Goal: Task Accomplishment & Management: Manage account settings

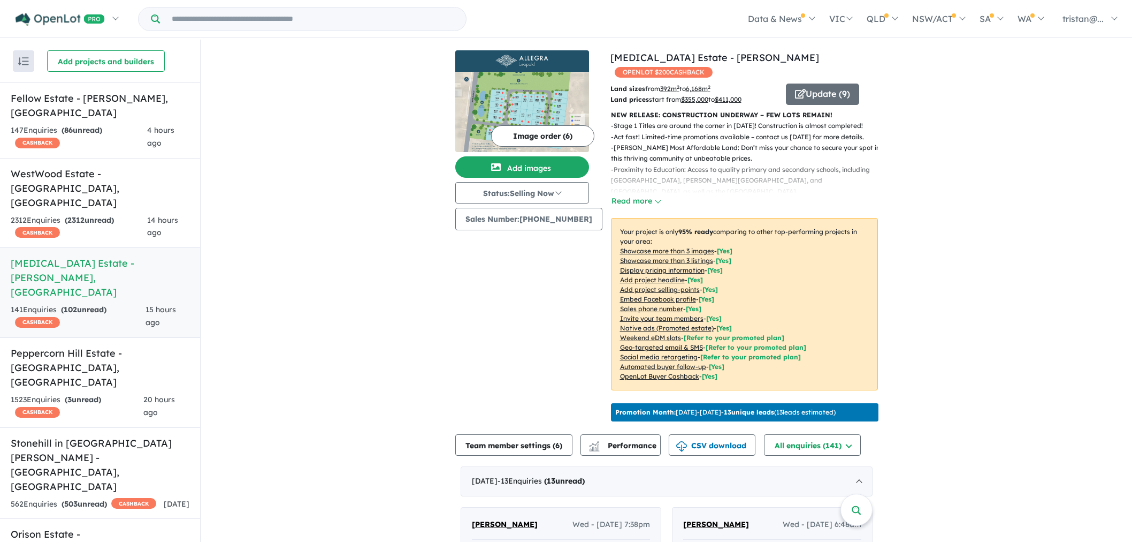
scroll to position [1, 0]
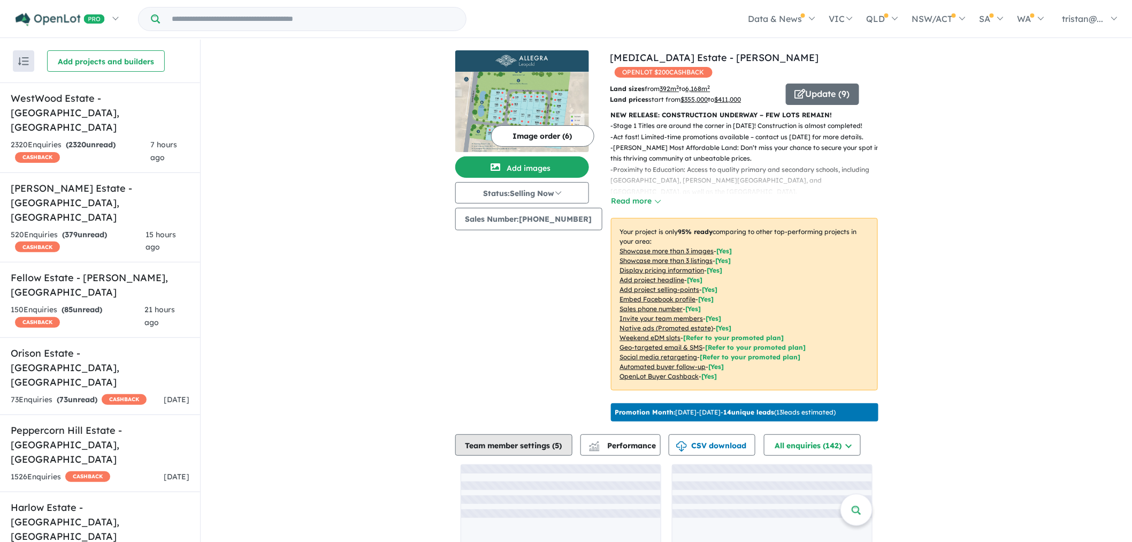
click at [525, 441] on button "Team member settings ( 5 )" at bounding box center [513, 444] width 117 height 21
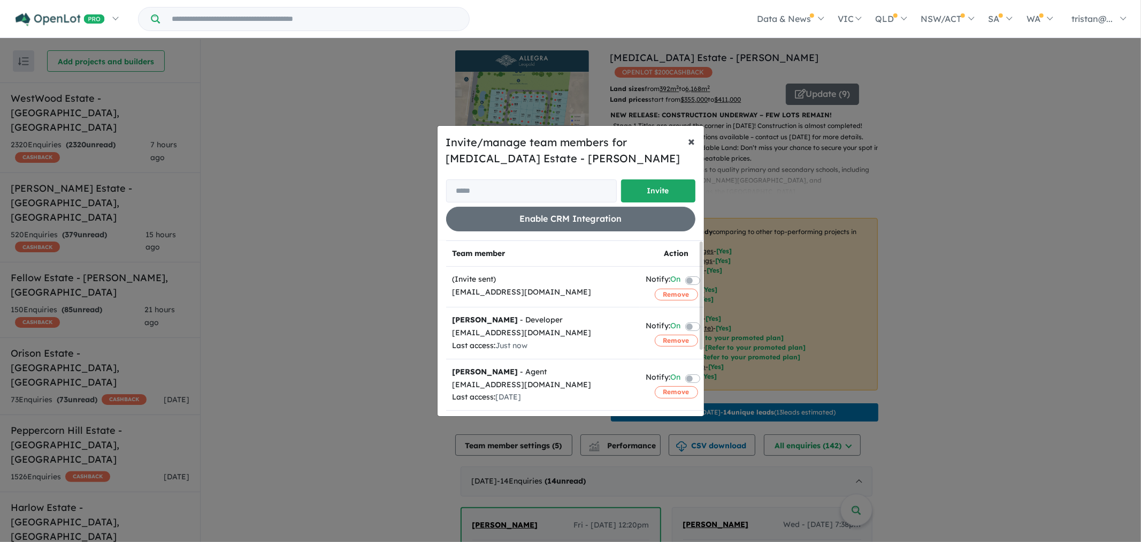
click at [687, 140] on button "× Close" at bounding box center [692, 141] width 24 height 30
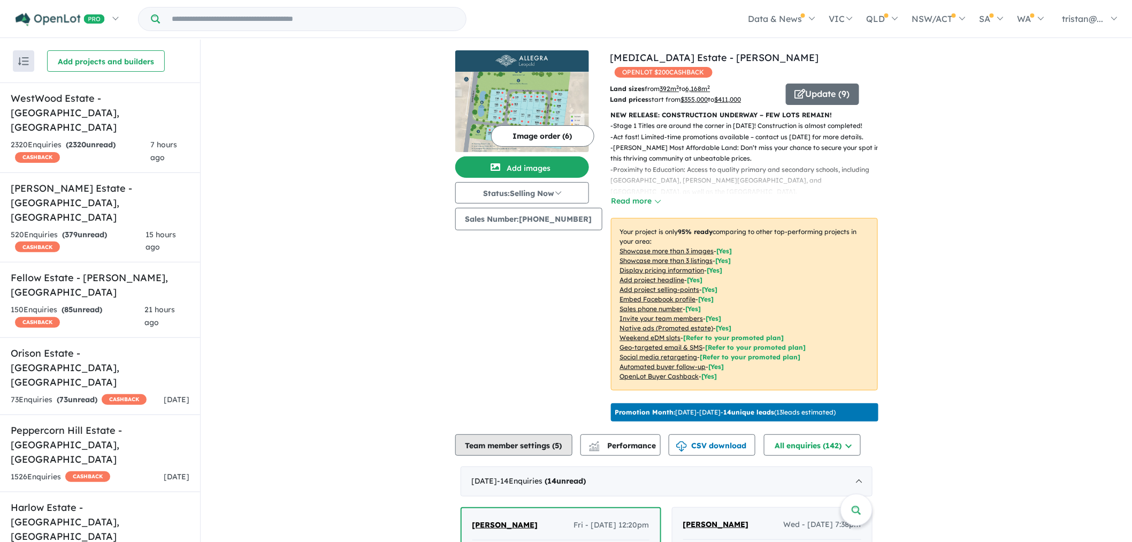
click at [489, 451] on button "Team member settings ( 5 )" at bounding box center [513, 444] width 117 height 21
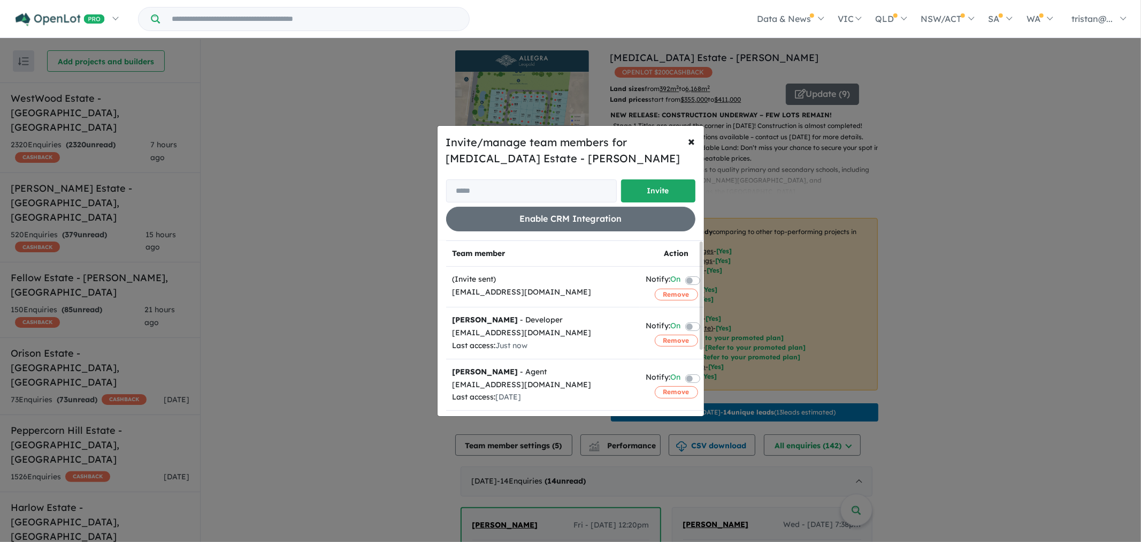
click at [705, 325] on label at bounding box center [706, 325] width 2 height 13
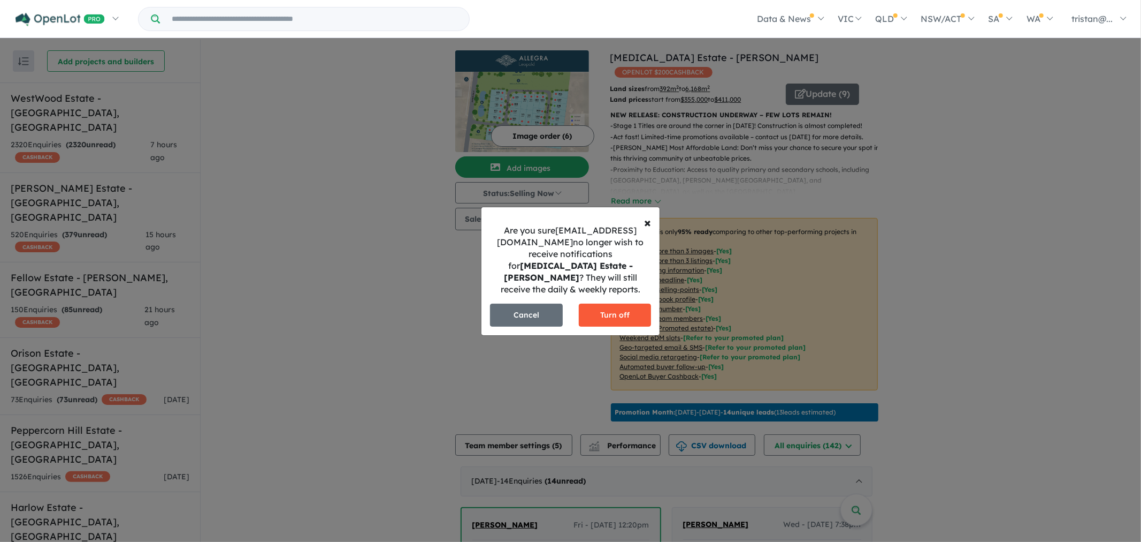
click at [597, 307] on button "Turn off" at bounding box center [615, 314] width 73 height 23
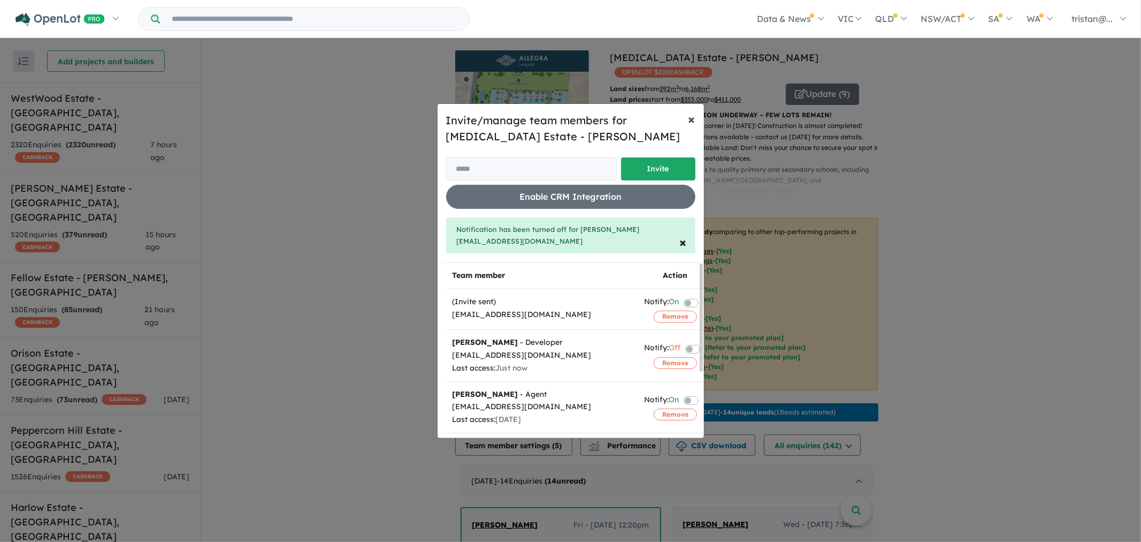
click at [695, 127] on span "×" at bounding box center [692, 119] width 7 height 16
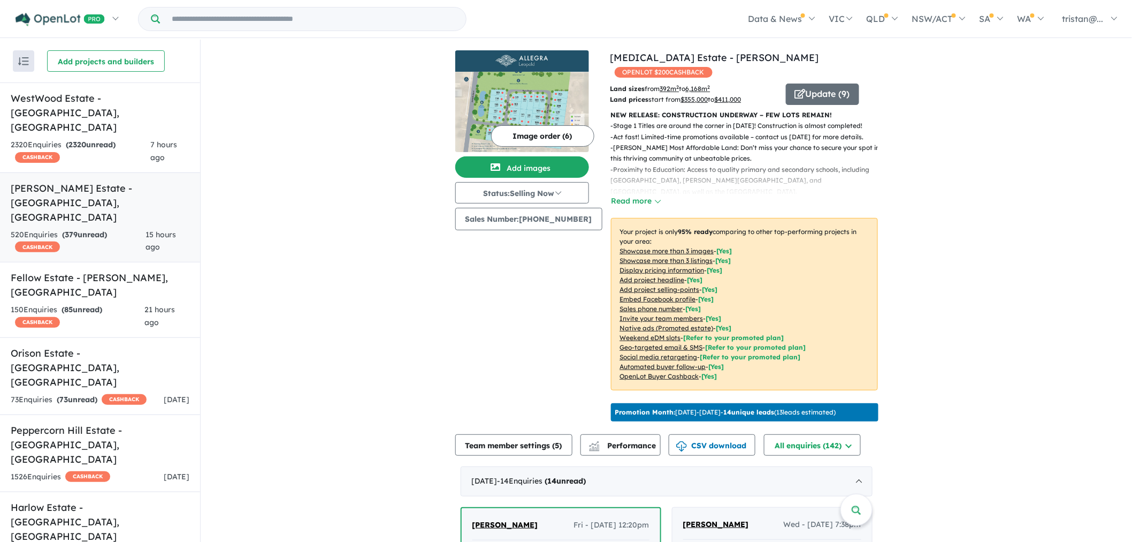
click at [112, 172] on link "Everley Estate - Sunbury , VIC 520 Enquir ies ( 379 unread) CASHBACK 15 hours a…" at bounding box center [100, 217] width 200 height 90
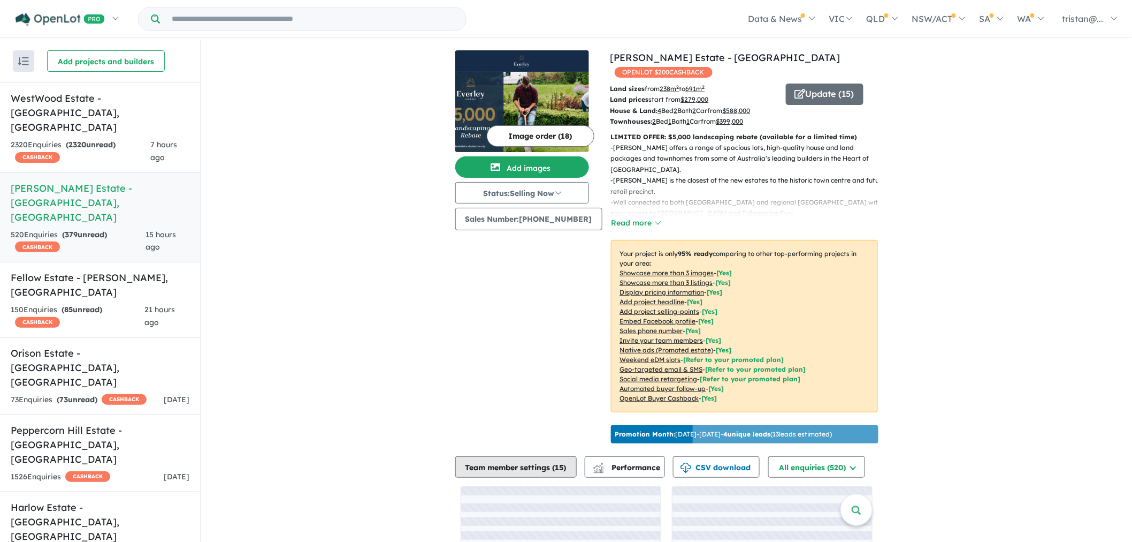
click at [532, 460] on button "Team member settings ( 15 )" at bounding box center [515, 466] width 121 height 21
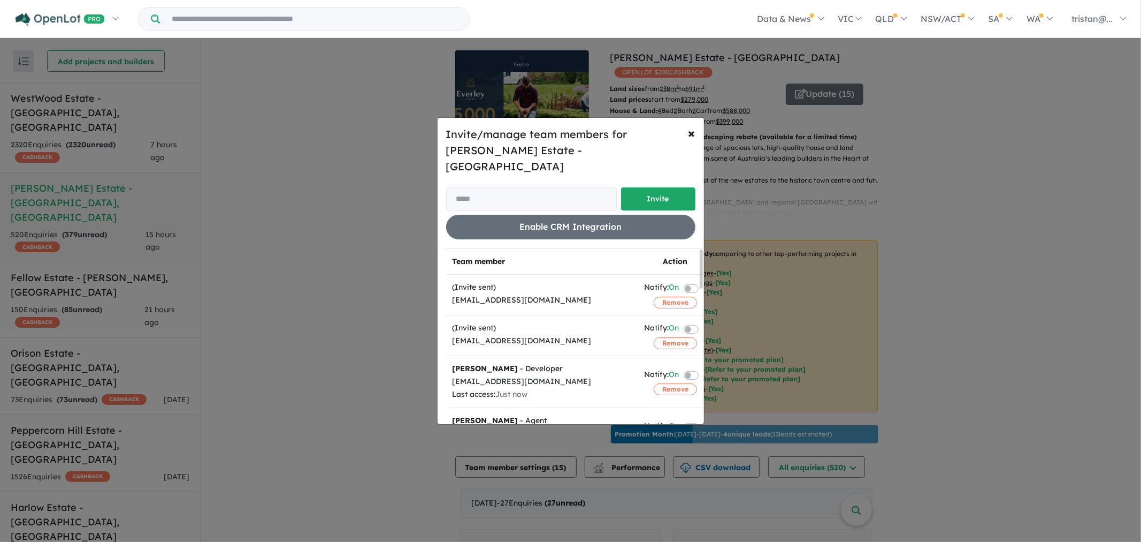
click at [703, 368] on label at bounding box center [704, 374] width 2 height 13
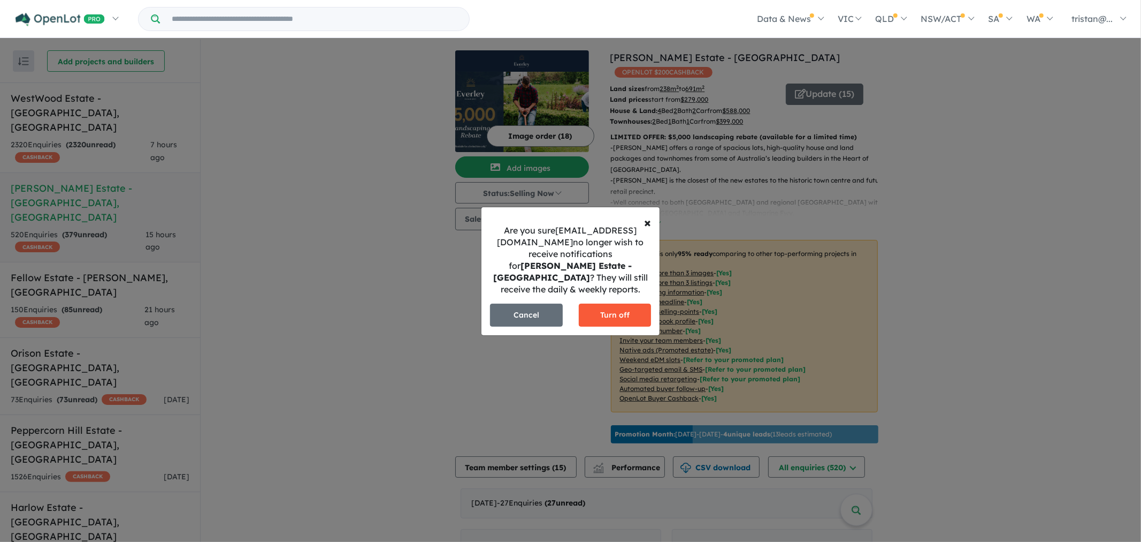
click at [625, 312] on button "Turn off" at bounding box center [615, 314] width 73 height 23
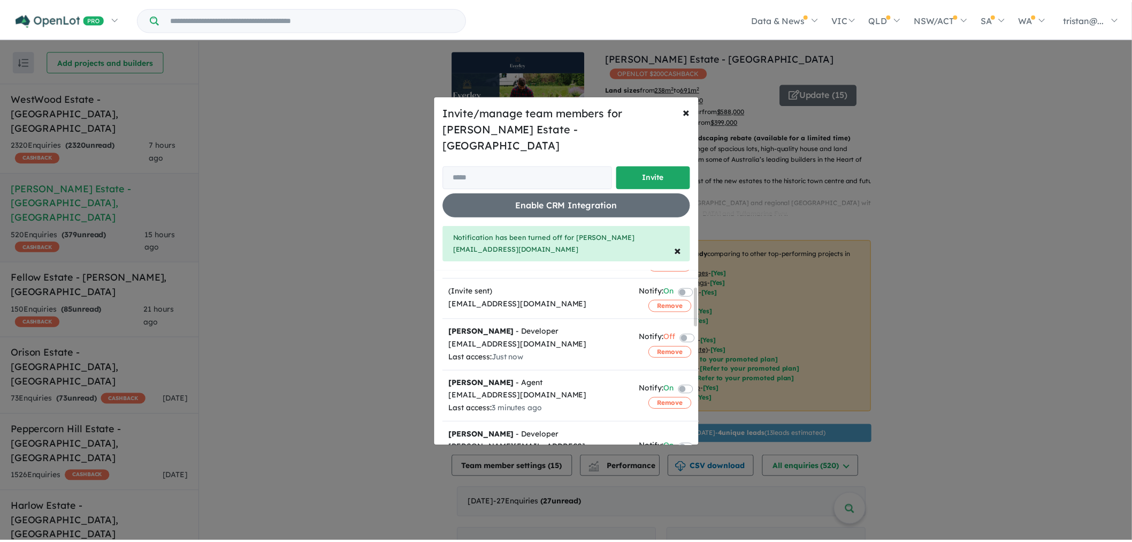
scroll to position [119, 0]
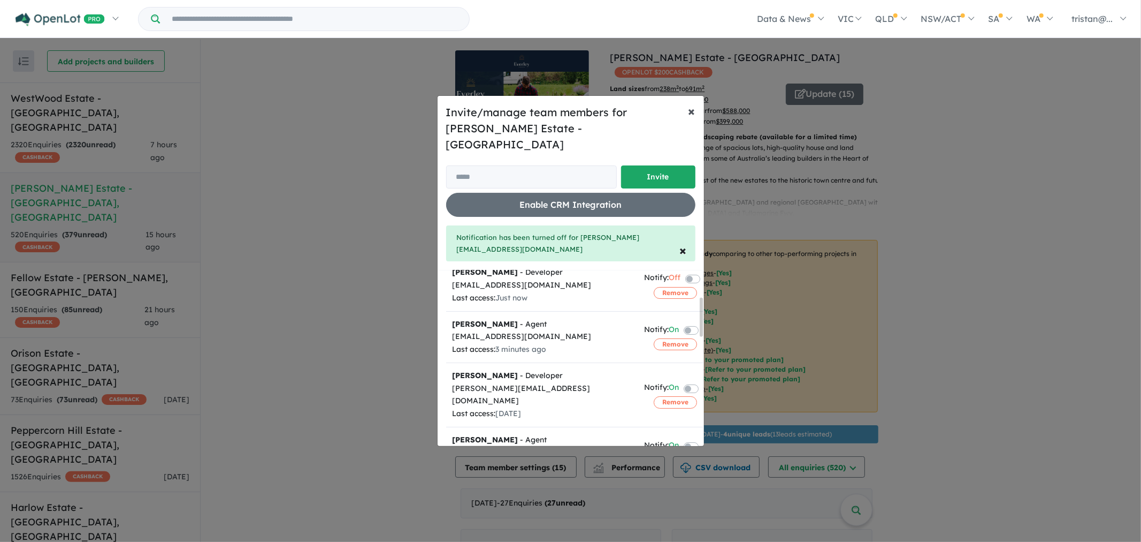
click at [699, 126] on button "× Close" at bounding box center [692, 111] width 24 height 30
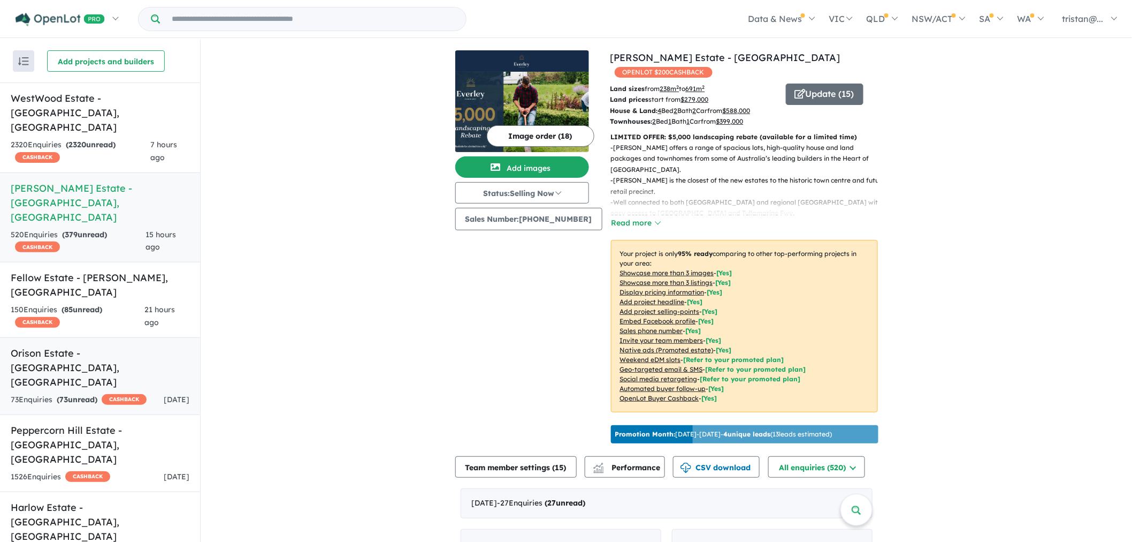
click at [154, 346] on h5 "Orison Estate - Sunbury , VIC" at bounding box center [100, 367] width 179 height 43
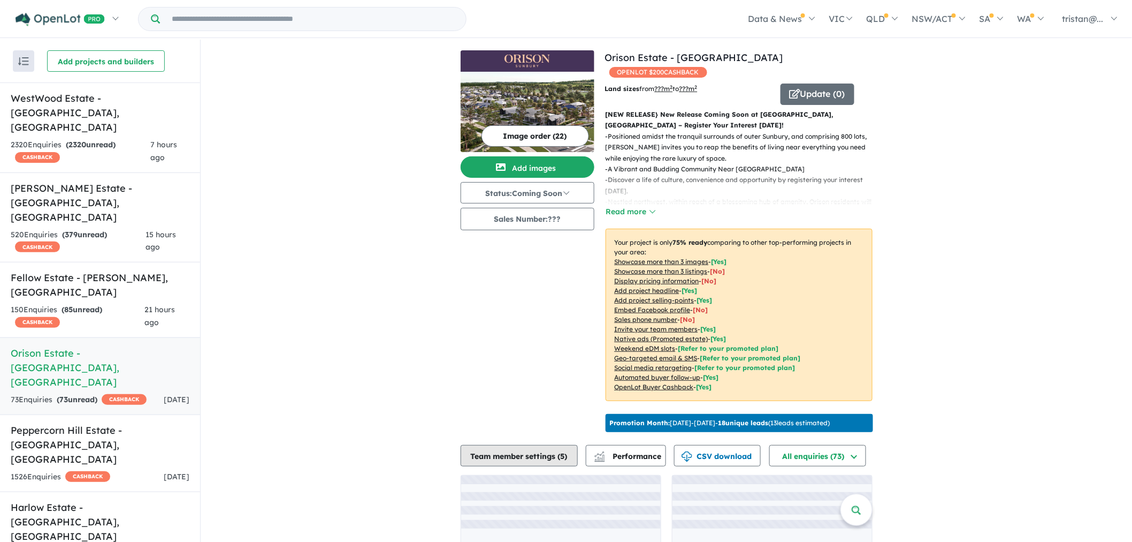
click at [536, 449] on button "Team member settings ( 5 )" at bounding box center [519, 455] width 117 height 21
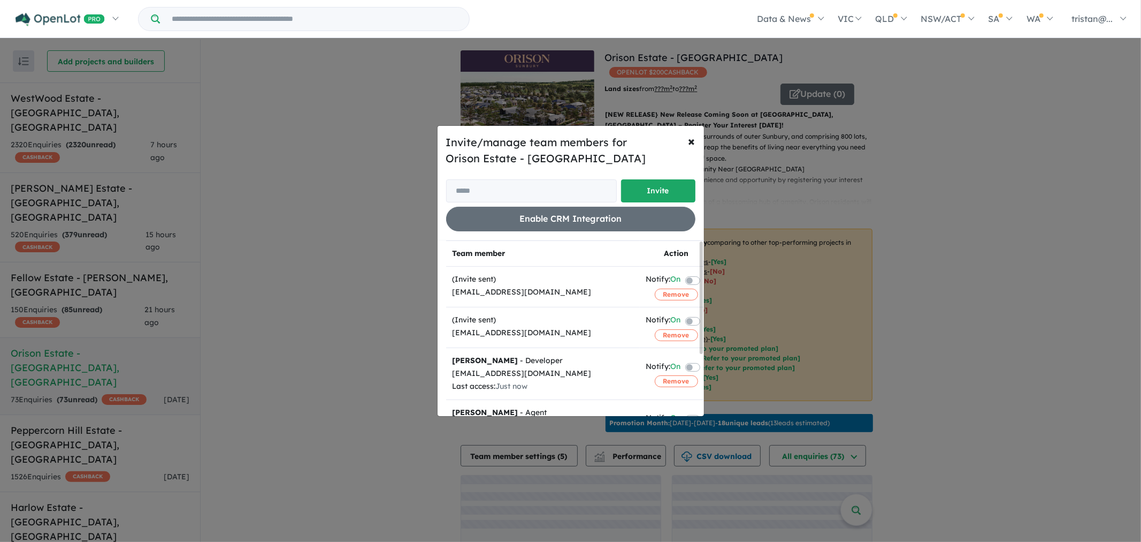
click at [705, 368] on label at bounding box center [706, 366] width 2 height 13
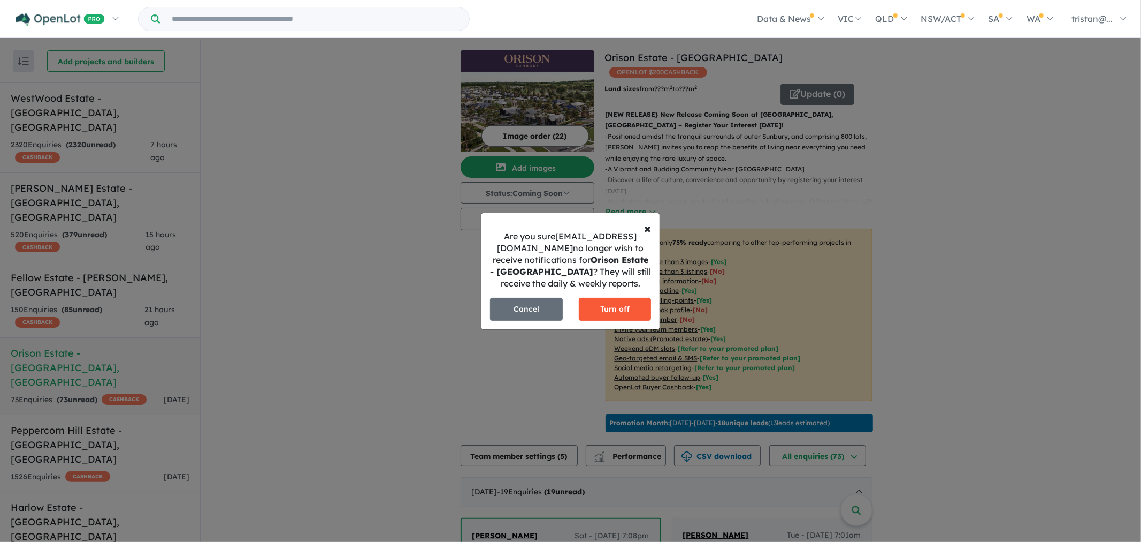
click at [607, 307] on button "Turn off" at bounding box center [615, 309] width 73 height 23
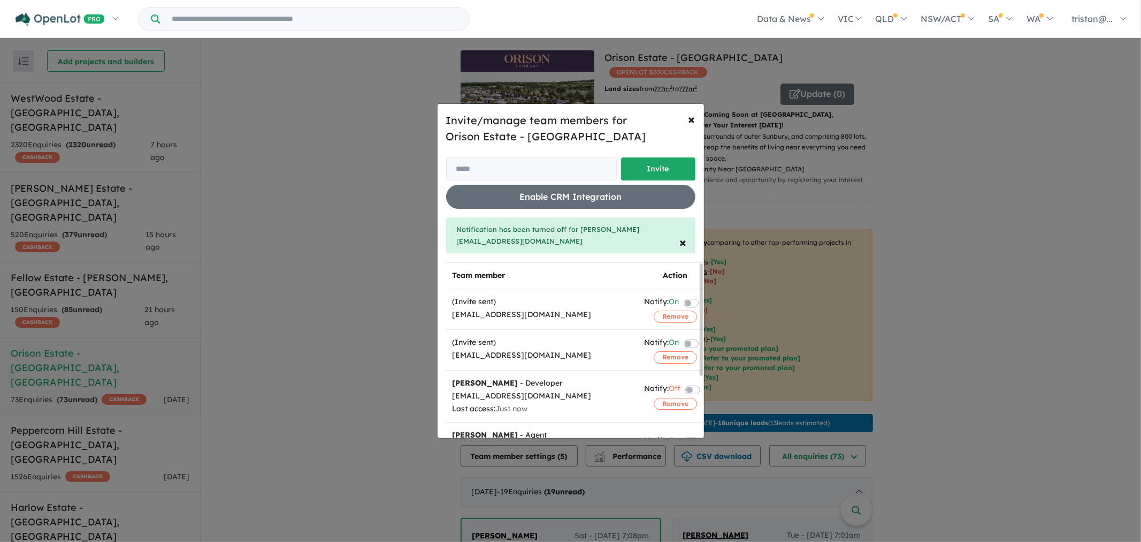
click at [372, 192] on div "Invite/manage team members for Orison Estate - Sunbury Invite Enable CRM Integr…" at bounding box center [570, 271] width 1141 height 542
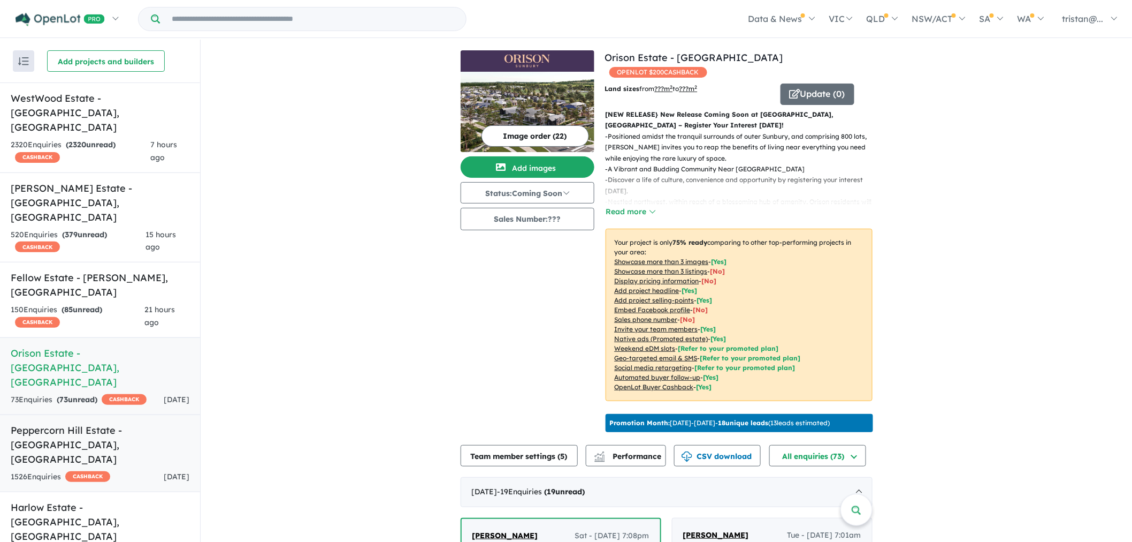
scroll to position [59, 0]
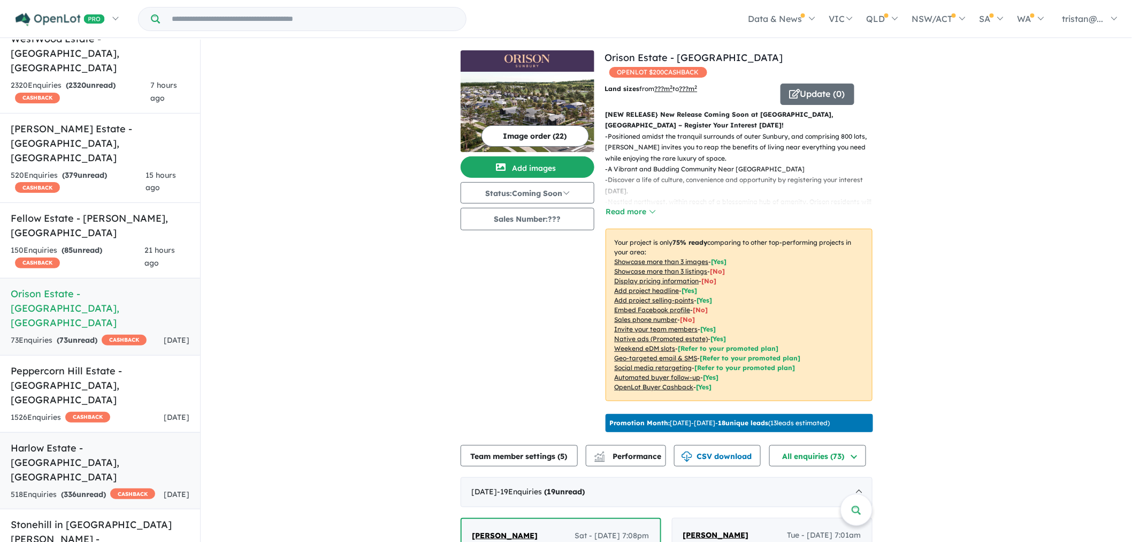
click at [104, 489] on strong "( 336 unread)" at bounding box center [83, 494] width 45 height 10
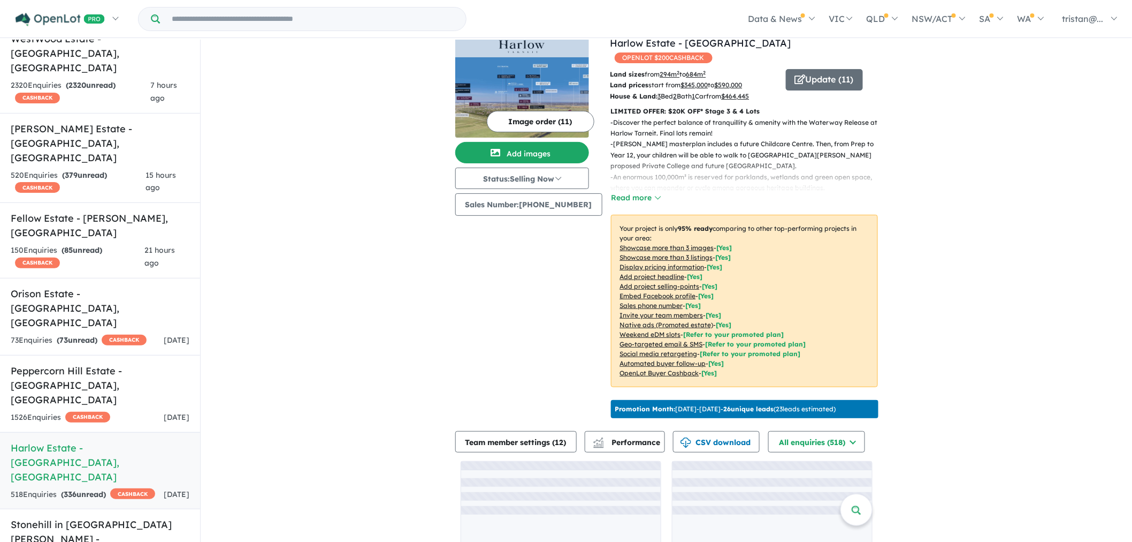
scroll to position [59, 0]
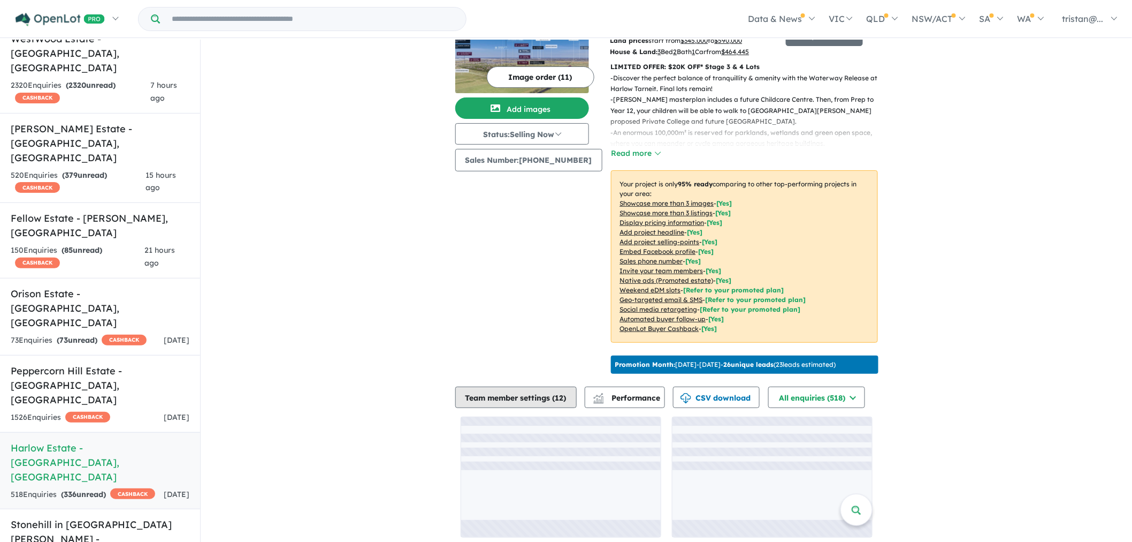
click at [539, 396] on button "Team member settings ( 12 )" at bounding box center [515, 396] width 121 height 21
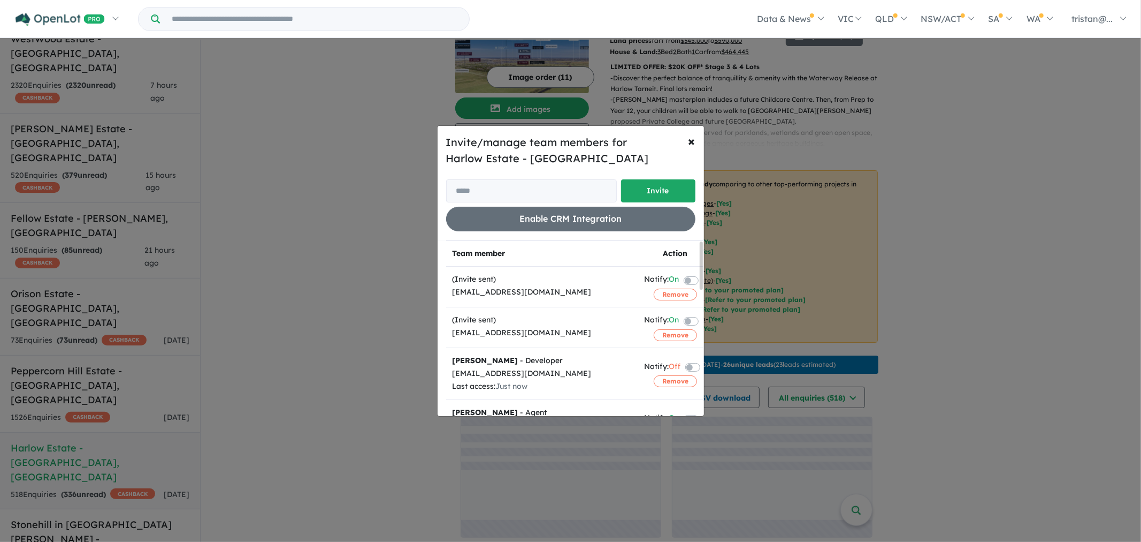
click at [363, 285] on div "Invite/manage team members for Harlow Estate - Tarneit Invite Enable CRM Integr…" at bounding box center [570, 271] width 1141 height 542
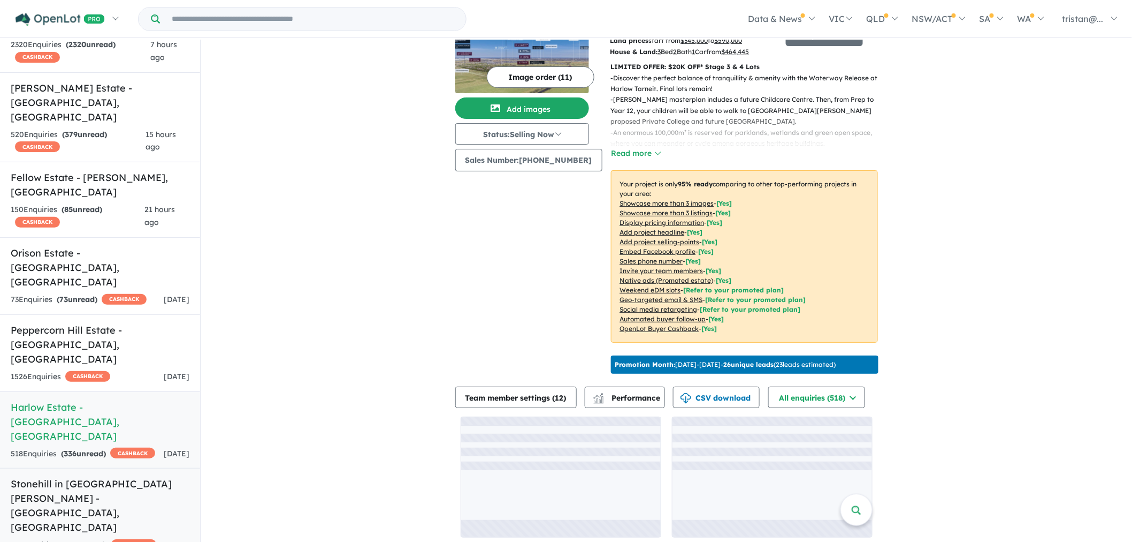
scroll to position [119, 0]
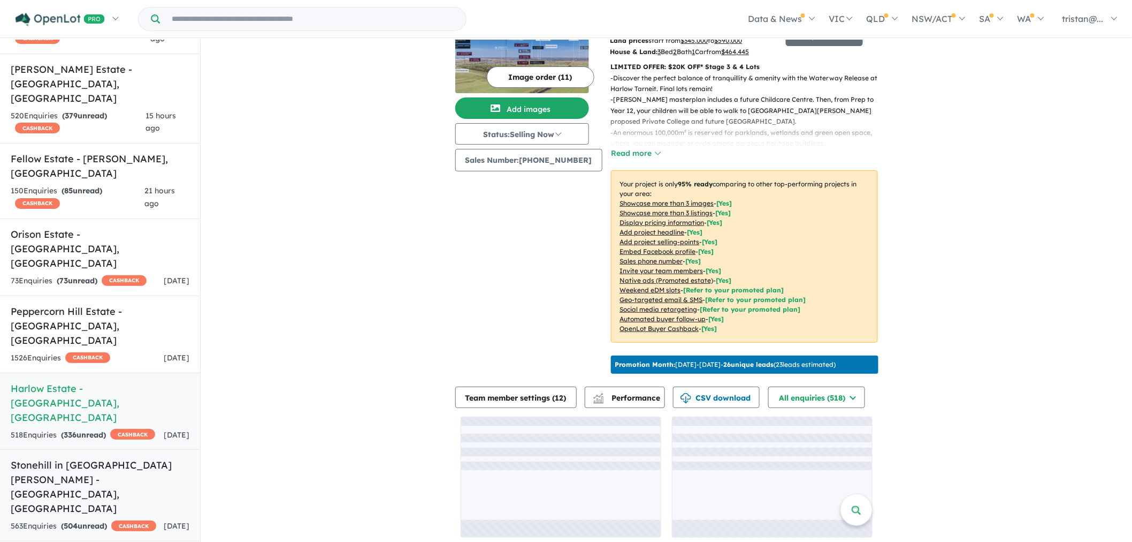
click at [104, 457] on h5 "Stonehill in Bacchus Marsh Estate - Maddingley , VIC" at bounding box center [100, 486] width 179 height 58
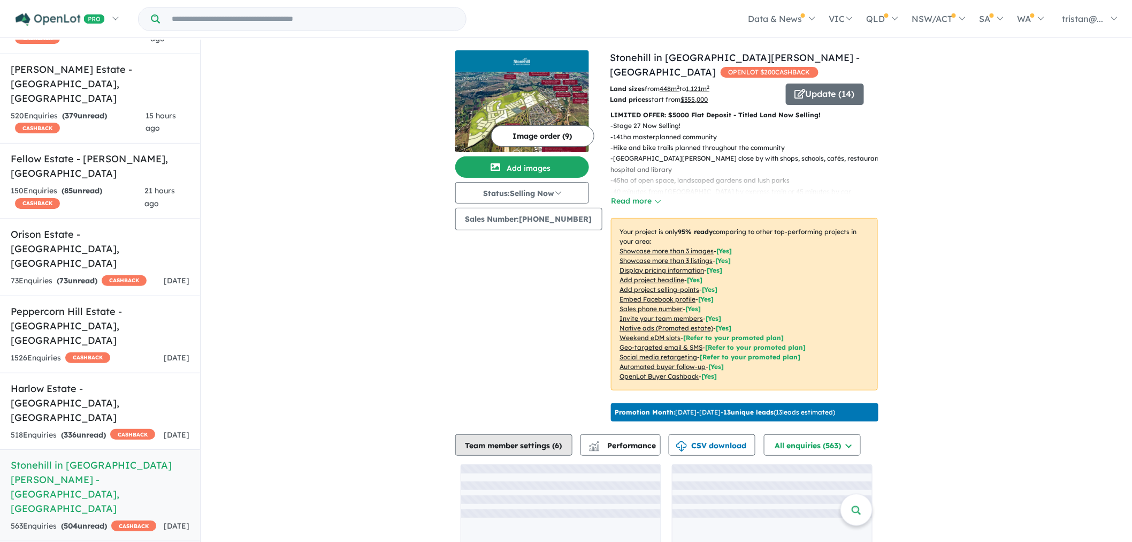
click at [508, 453] on button "Team member settings ( 6 )" at bounding box center [513, 444] width 117 height 21
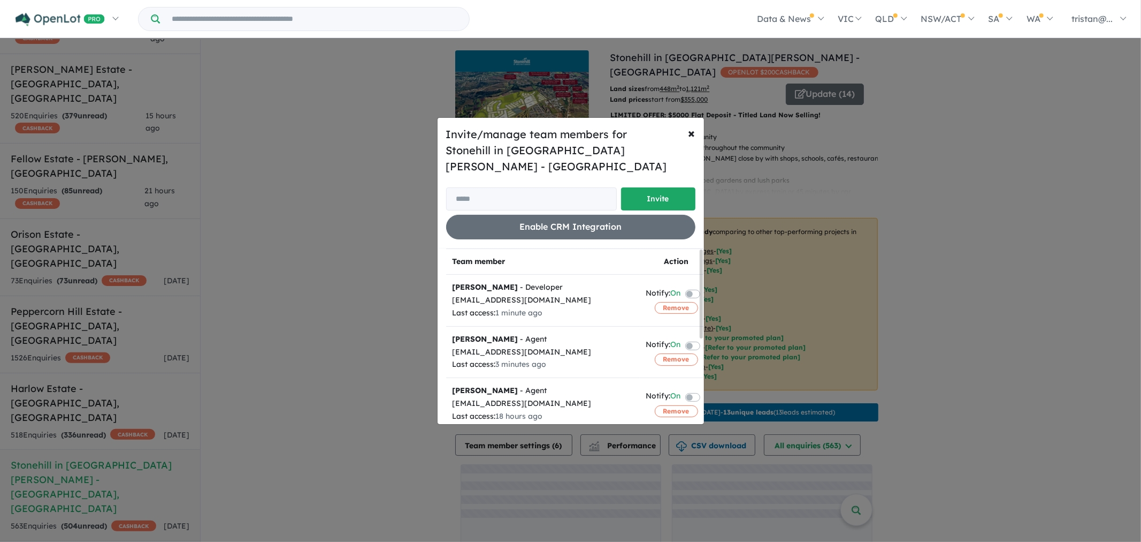
click at [705, 287] on label at bounding box center [706, 293] width 2 height 13
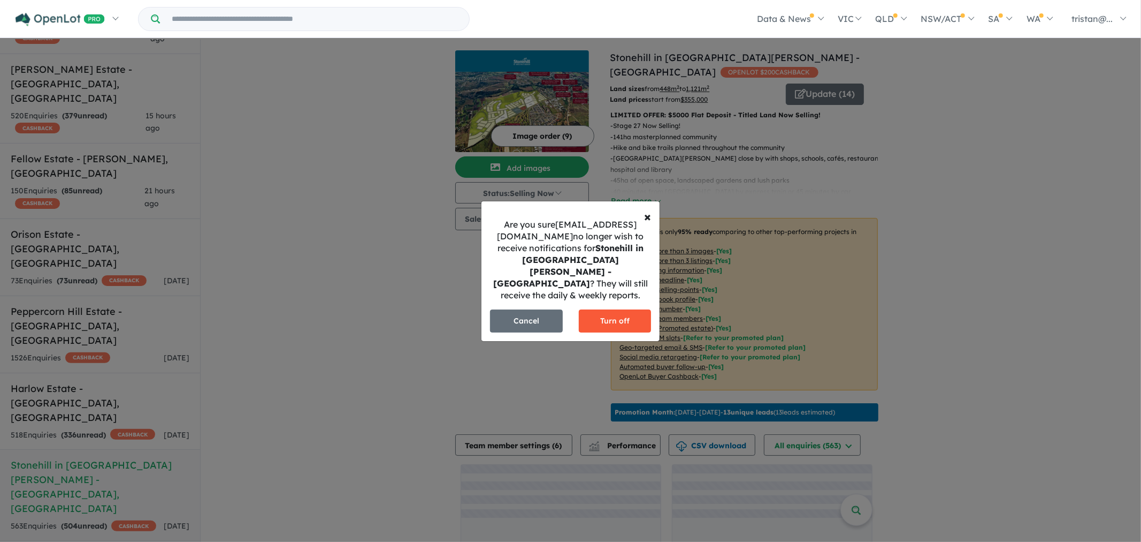
click at [617, 309] on button "Turn off" at bounding box center [615, 320] width 73 height 23
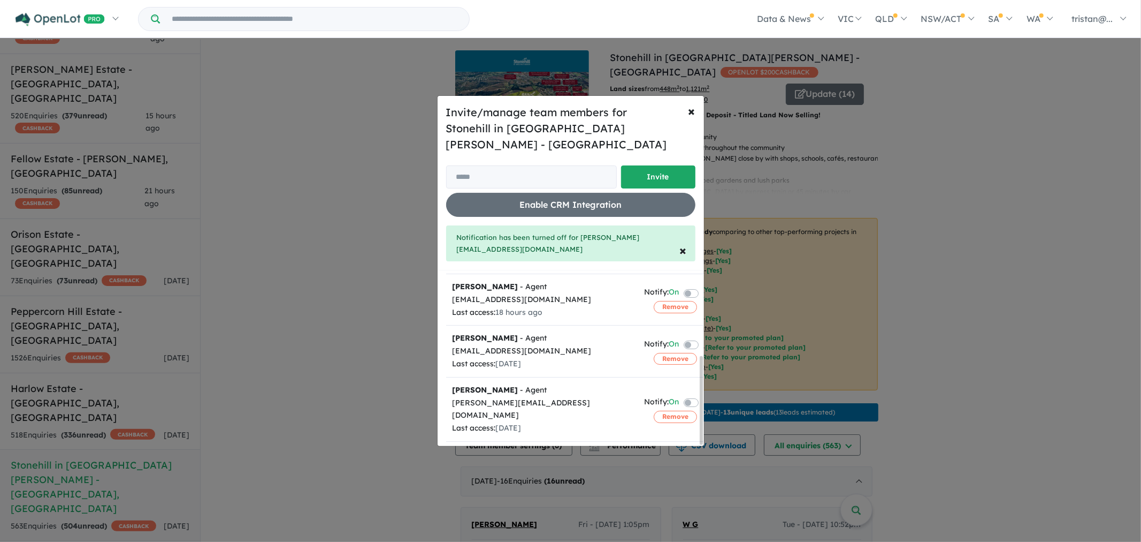
scroll to position [169, 0]
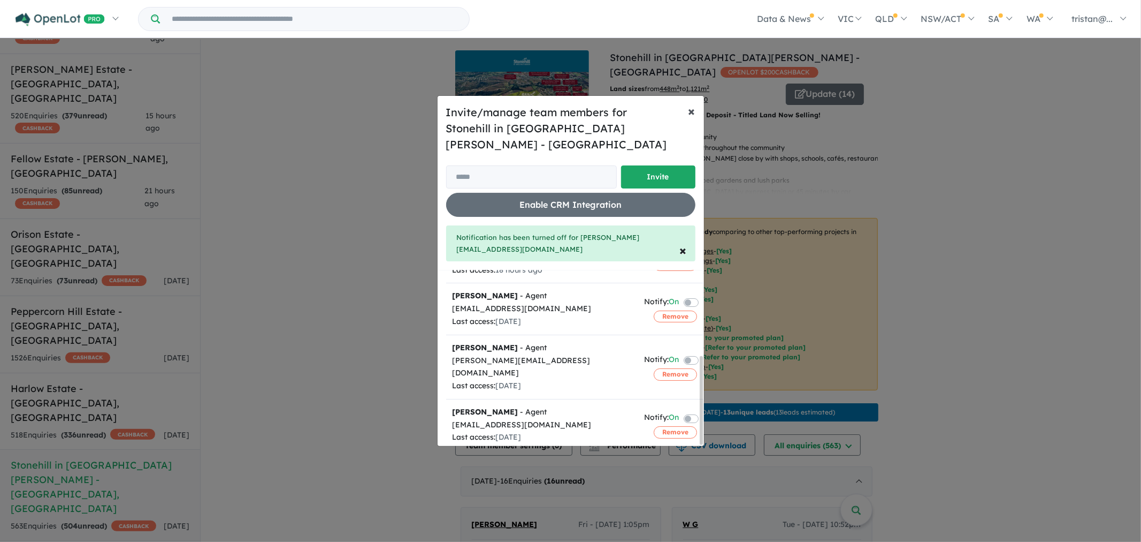
click at [693, 119] on span "×" at bounding box center [692, 111] width 7 height 16
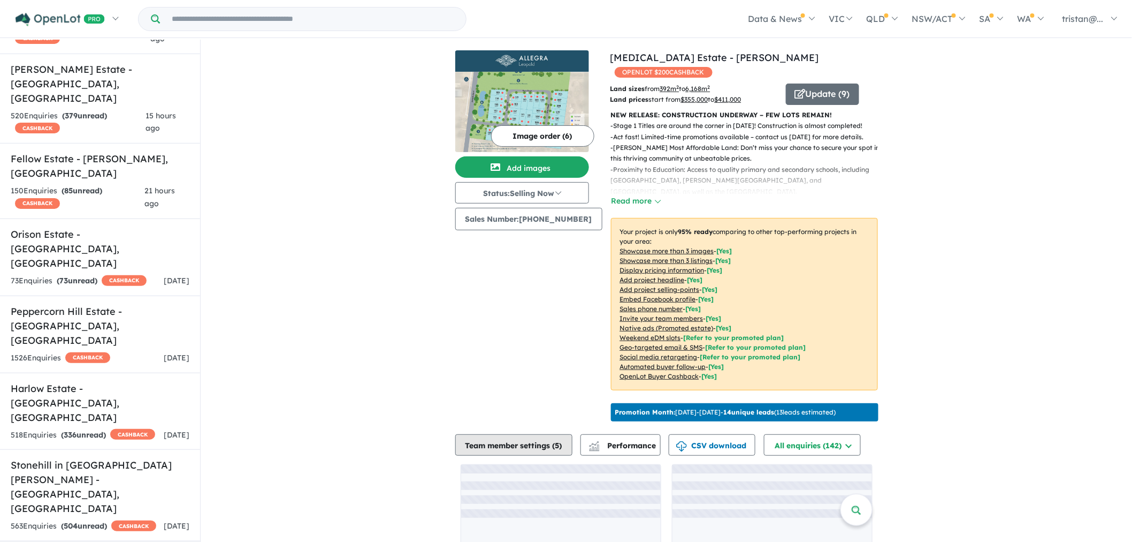
click at [490, 440] on button "Team member settings ( 5 )" at bounding box center [513, 444] width 117 height 21
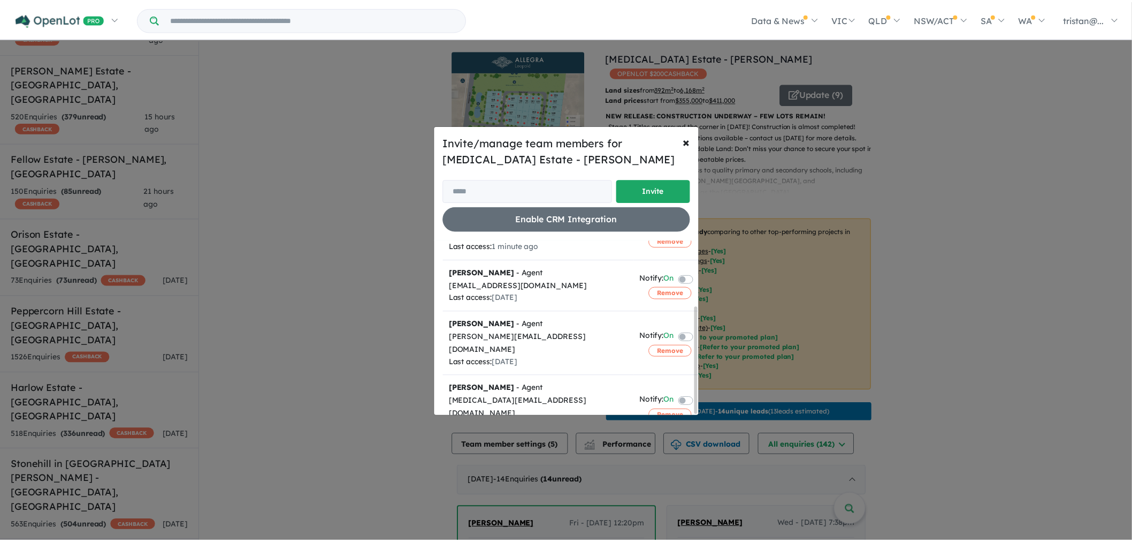
scroll to position [106, 0]
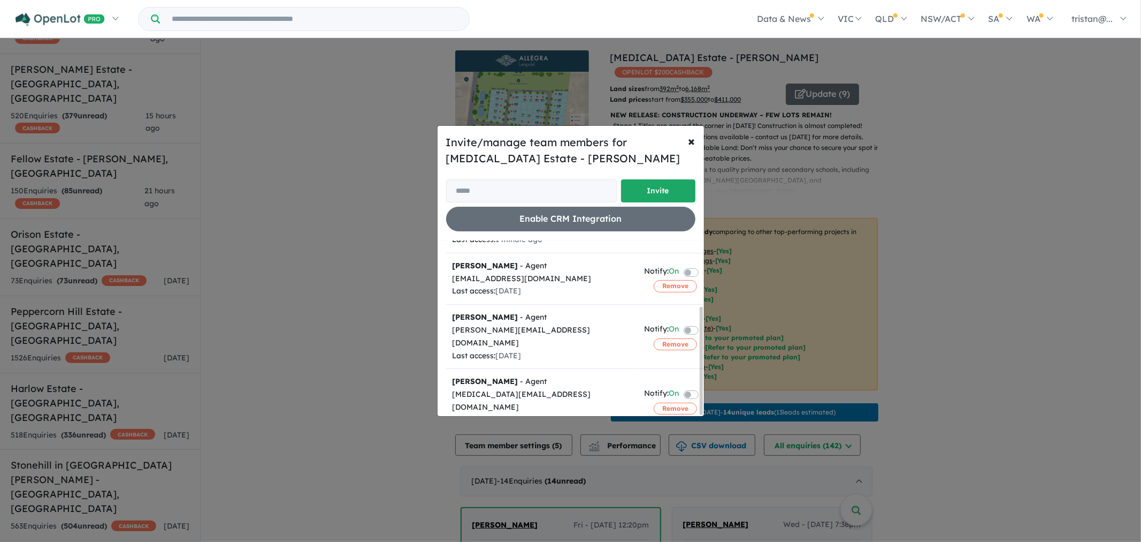
drag, startPoint x: 360, startPoint y: 257, endPoint x: 242, endPoint y: 340, distance: 143.6
click at [360, 256] on div "Invite/manage team members for Allegra Estate - Leopold Invite Enable CRM Integ…" at bounding box center [570, 271] width 1141 height 542
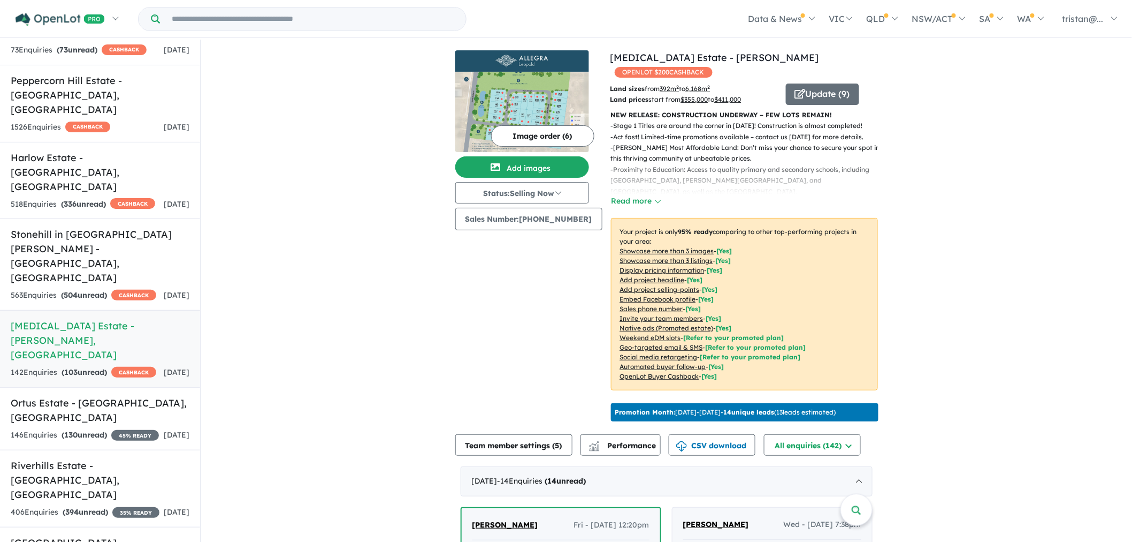
scroll to position [416, 0]
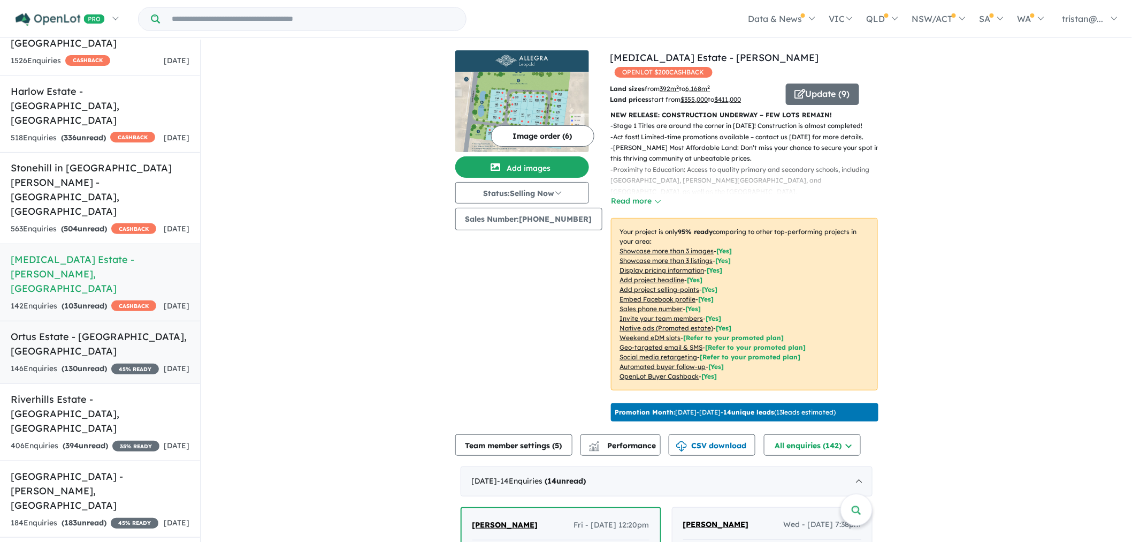
click at [98, 363] on strong "( 130 unread)" at bounding box center [84, 368] width 45 height 10
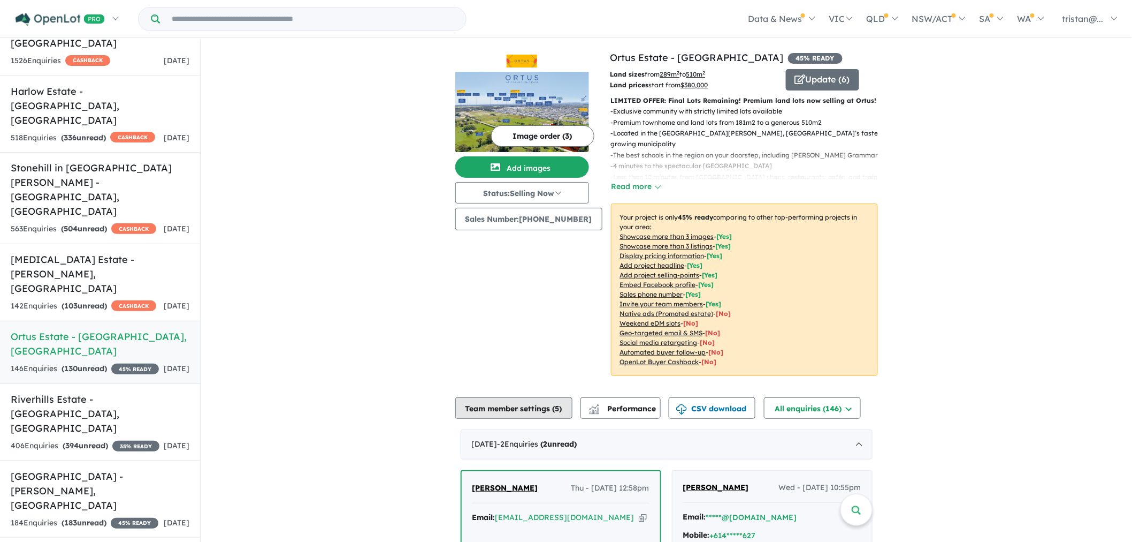
click at [537, 412] on button "Team member settings ( 5 )" at bounding box center [513, 407] width 117 height 21
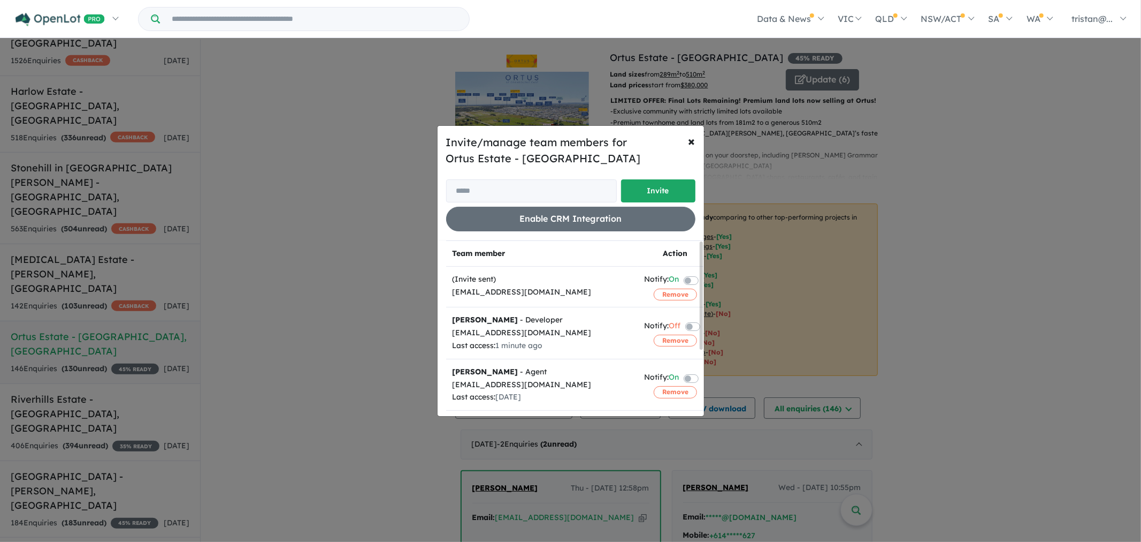
click at [110, 298] on div "Invite/manage team members for Ortus Estate - Cranbourne East Invite Enable CRM…" at bounding box center [570, 271] width 1141 height 542
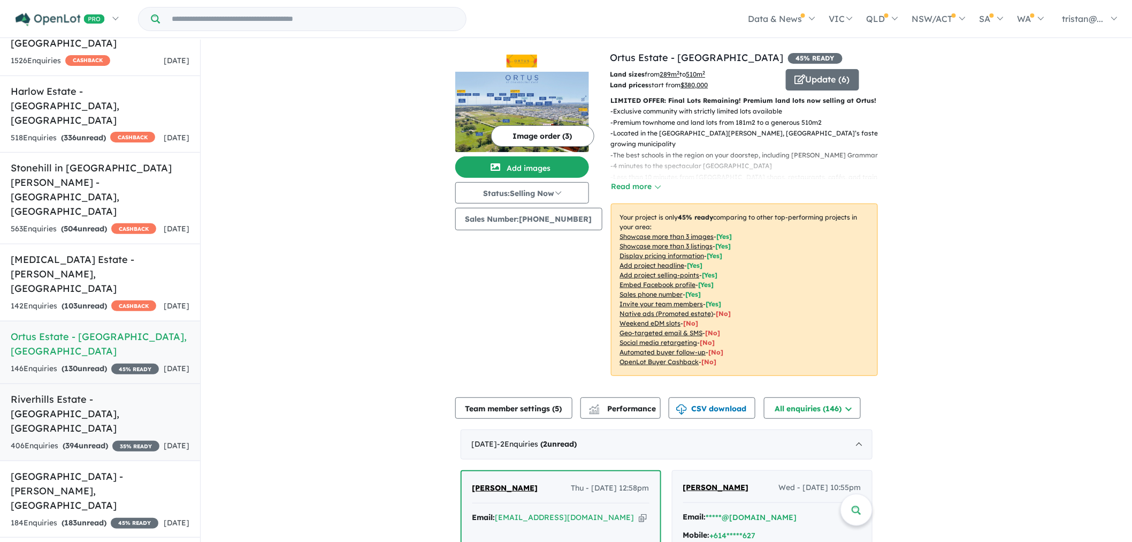
click at [99, 439] on div "406 Enquir ies ( 394 unread) 35 % READY" at bounding box center [85, 445] width 149 height 13
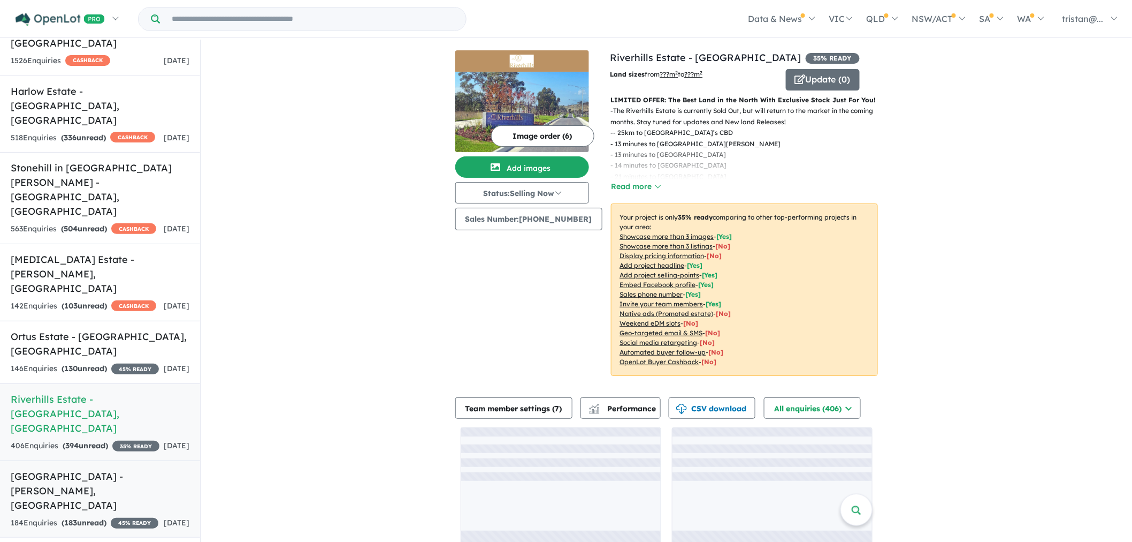
click at [99, 469] on h5 "Sanctuary Springs Estate - Leopold , VIC" at bounding box center [100, 490] width 179 height 43
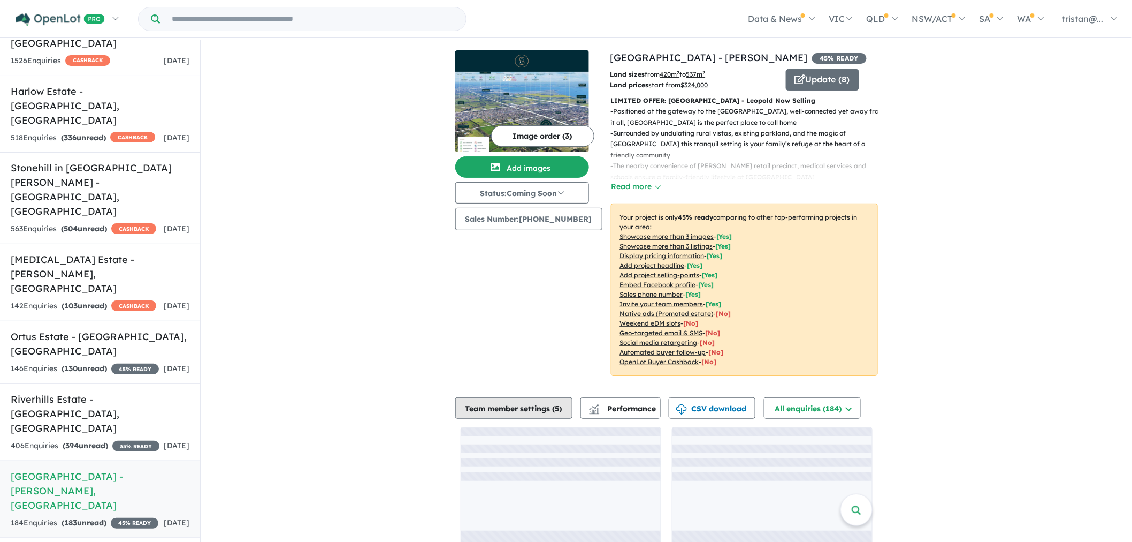
click at [506, 400] on button "Team member settings ( 5 )" at bounding box center [513, 407] width 117 height 21
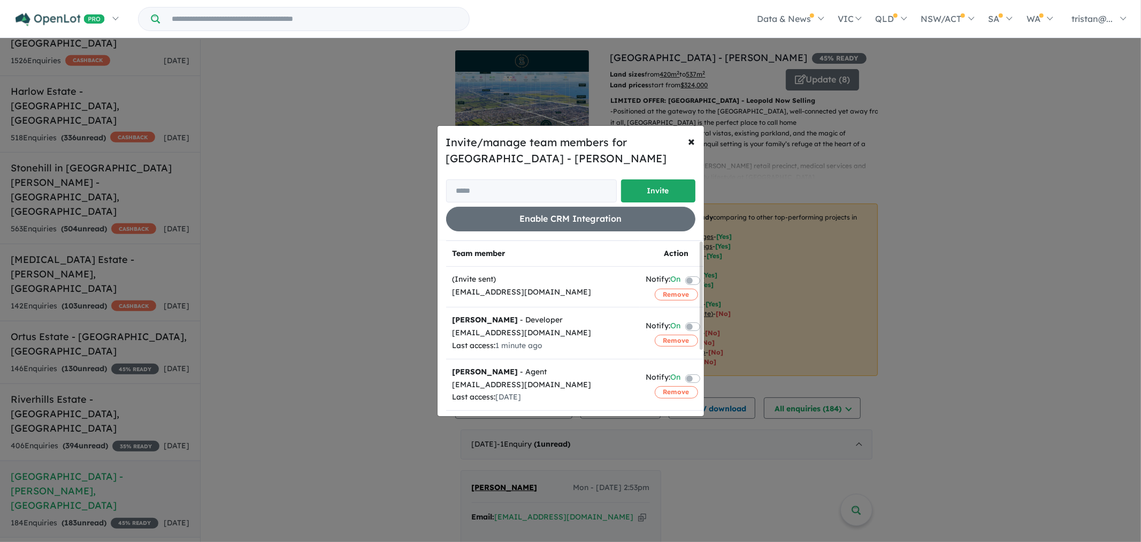
click at [705, 328] on label at bounding box center [706, 325] width 2 height 13
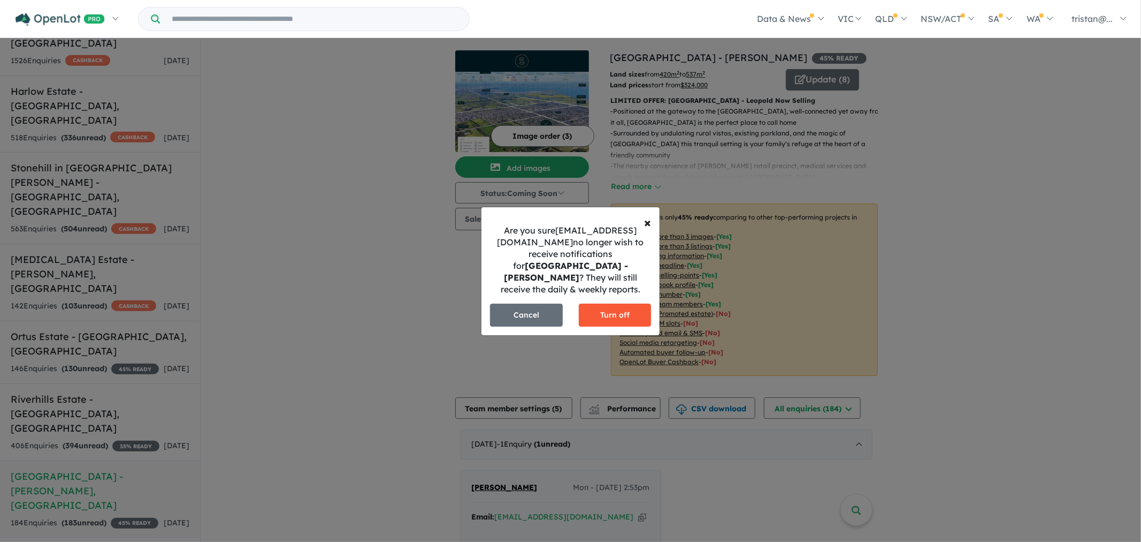
click at [616, 314] on button "Turn off" at bounding box center [615, 314] width 73 height 23
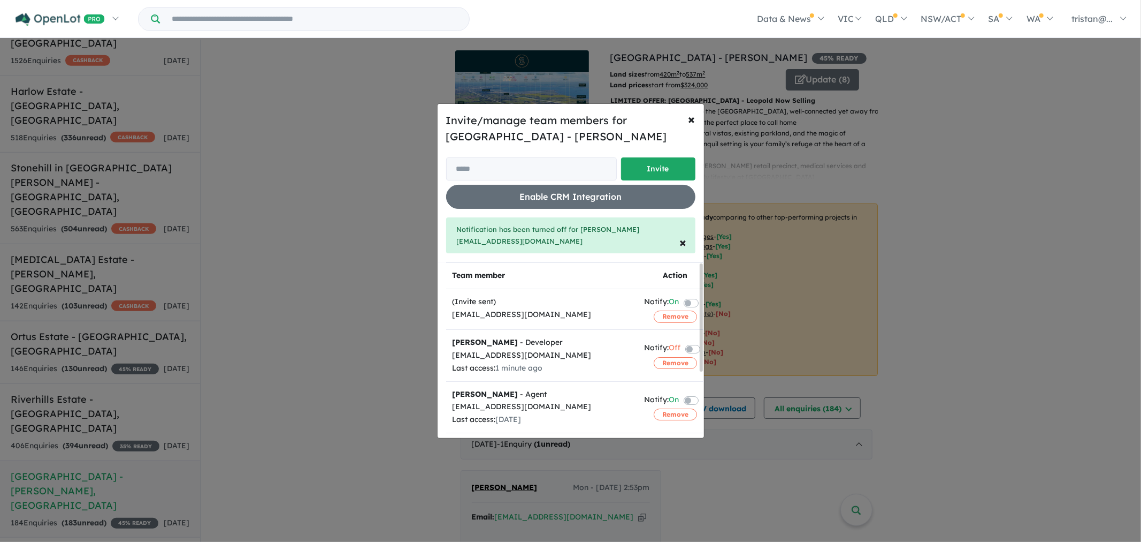
click at [293, 341] on div "Invite/manage team members for Sanctuary Springs Estate - Leopold Invite Enable…" at bounding box center [570, 271] width 1141 height 542
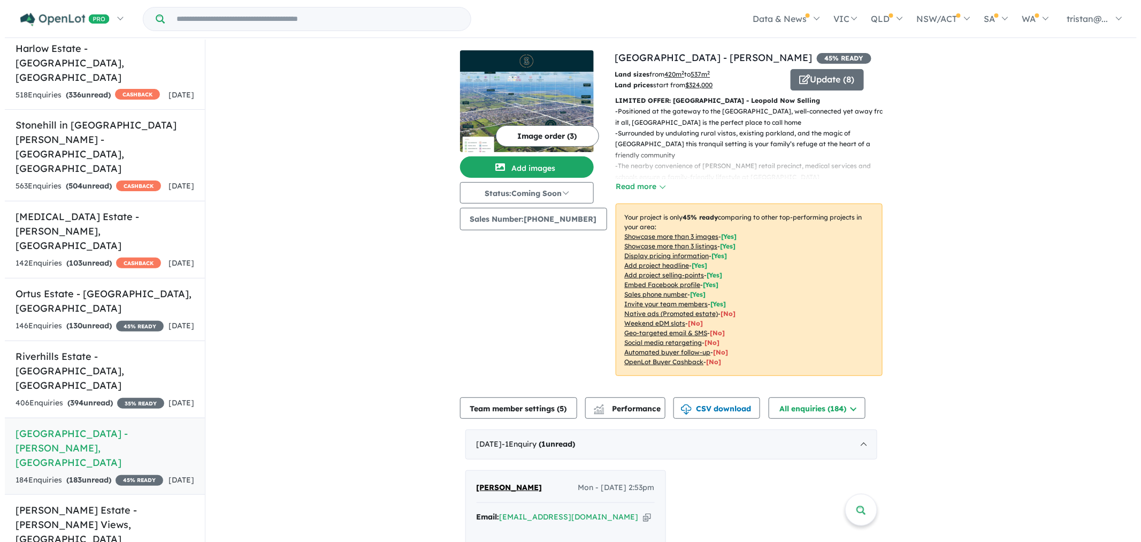
scroll to position [516, 0]
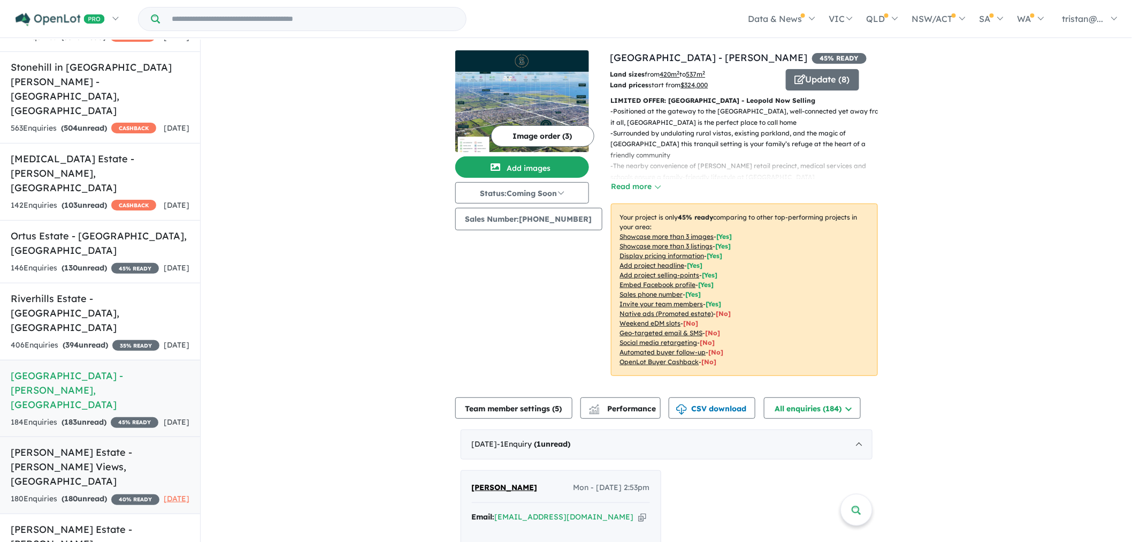
click at [92, 493] on strong "( 180 unread)" at bounding box center [84, 498] width 45 height 10
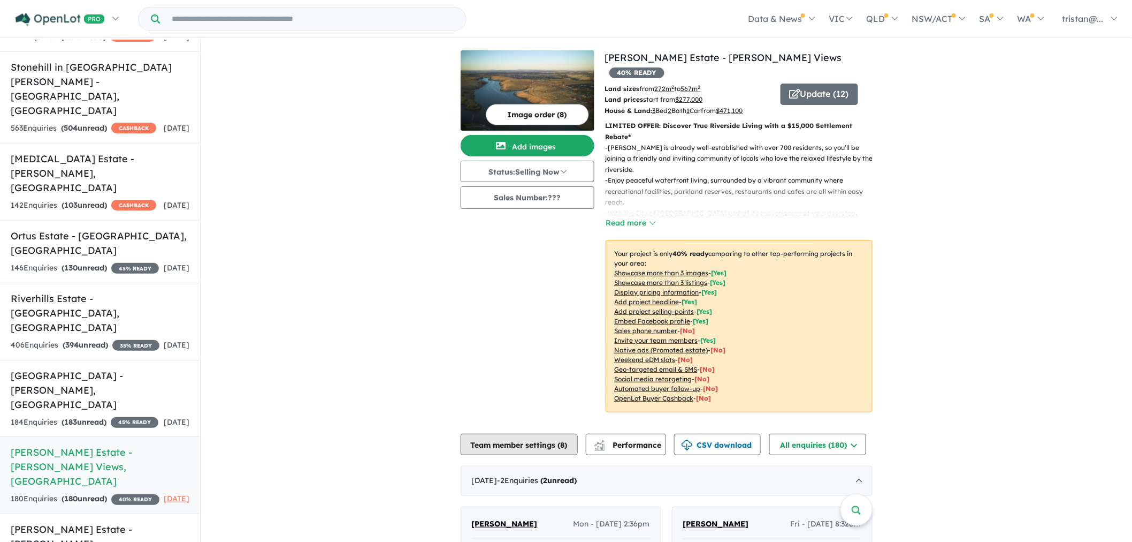
click at [542, 433] on button "Team member settings ( 8 )" at bounding box center [519, 443] width 117 height 21
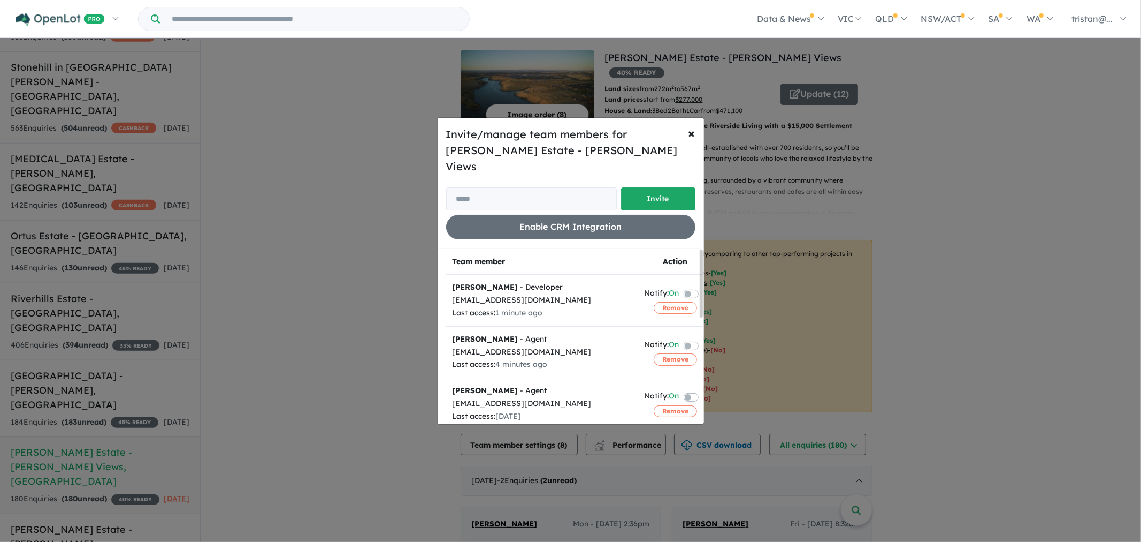
click at [703, 287] on label at bounding box center [704, 293] width 2 height 13
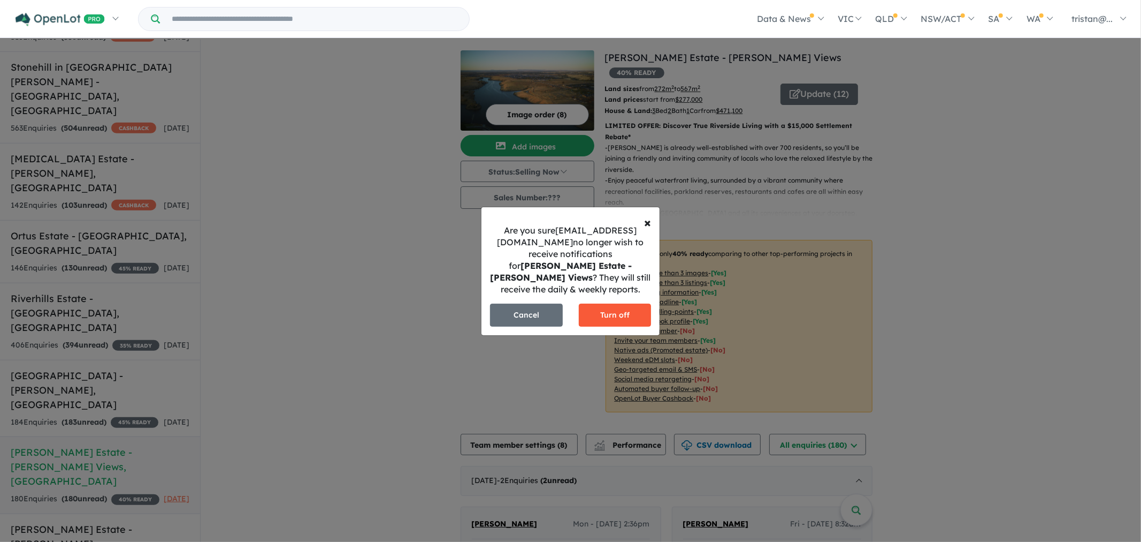
click at [612, 311] on button "Turn off" at bounding box center [615, 314] width 73 height 23
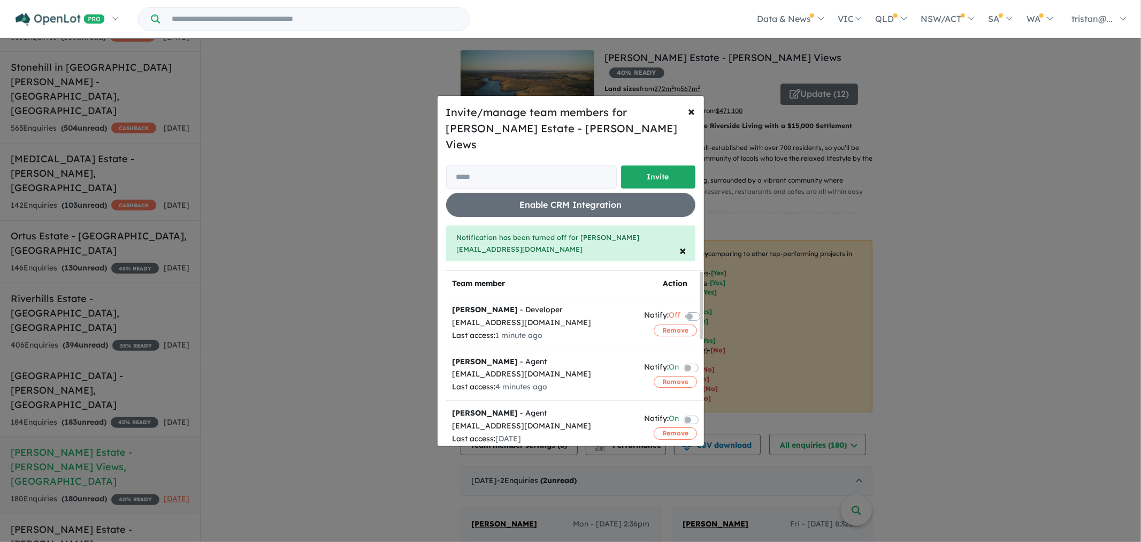
click at [352, 277] on div "Invite/manage team members for Exford Waters Estate - Weir Views Invite Enable …" at bounding box center [570, 271] width 1141 height 542
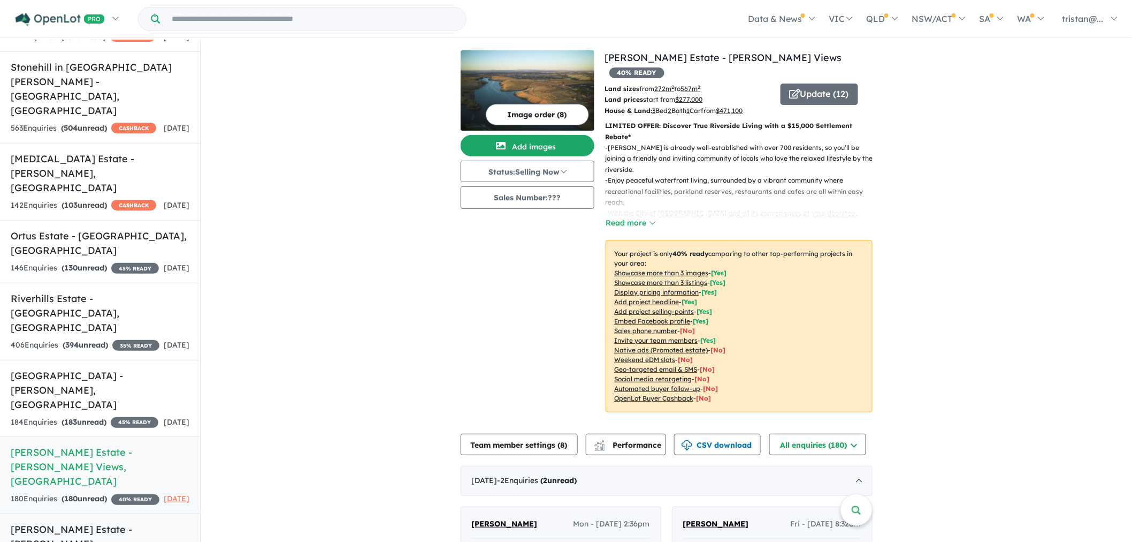
click at [40, 522] on h5 "Alma Estate - Clyde North , VIC" at bounding box center [100, 551] width 179 height 58
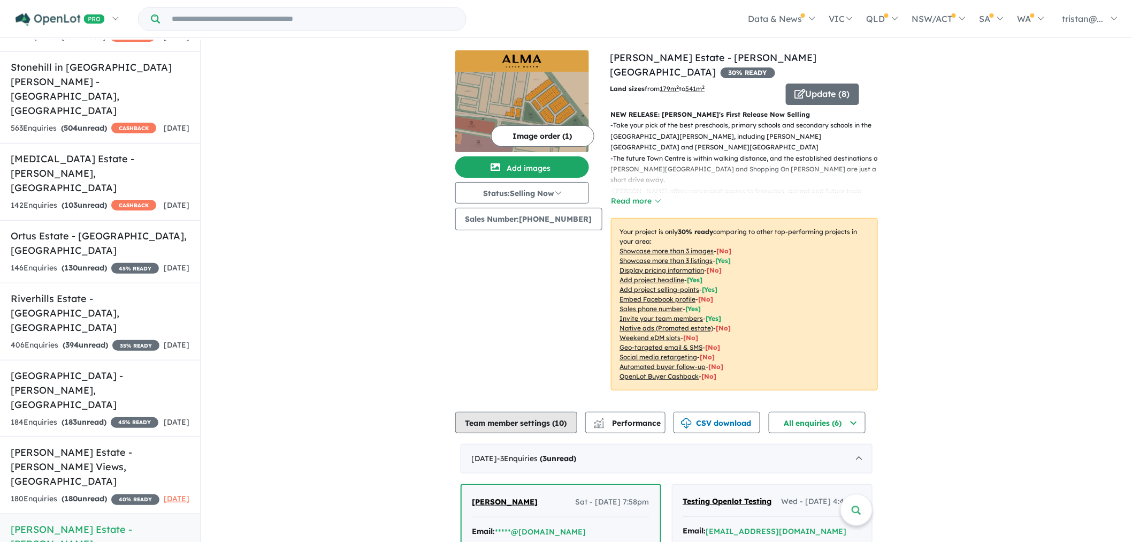
click at [497, 411] on button "Team member settings ( 10 )" at bounding box center [516, 421] width 122 height 21
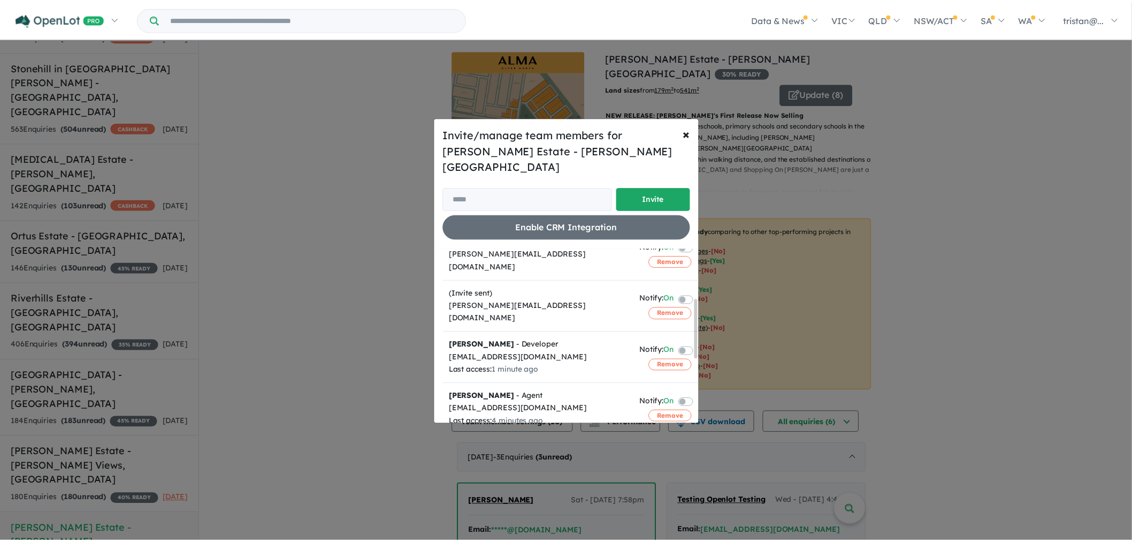
scroll to position [119, 0]
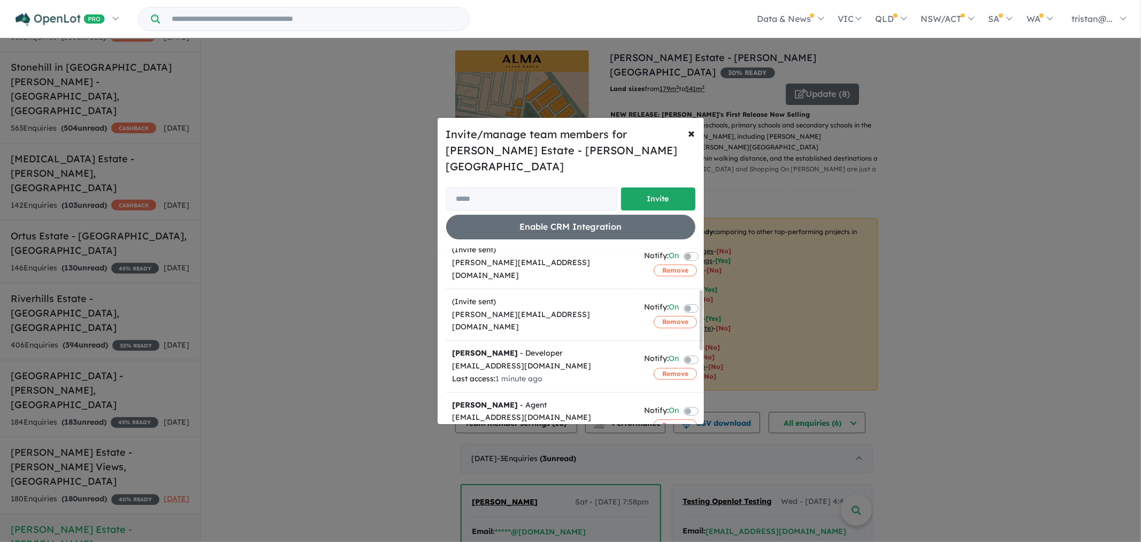
click at [703, 352] on label at bounding box center [704, 358] width 2 height 13
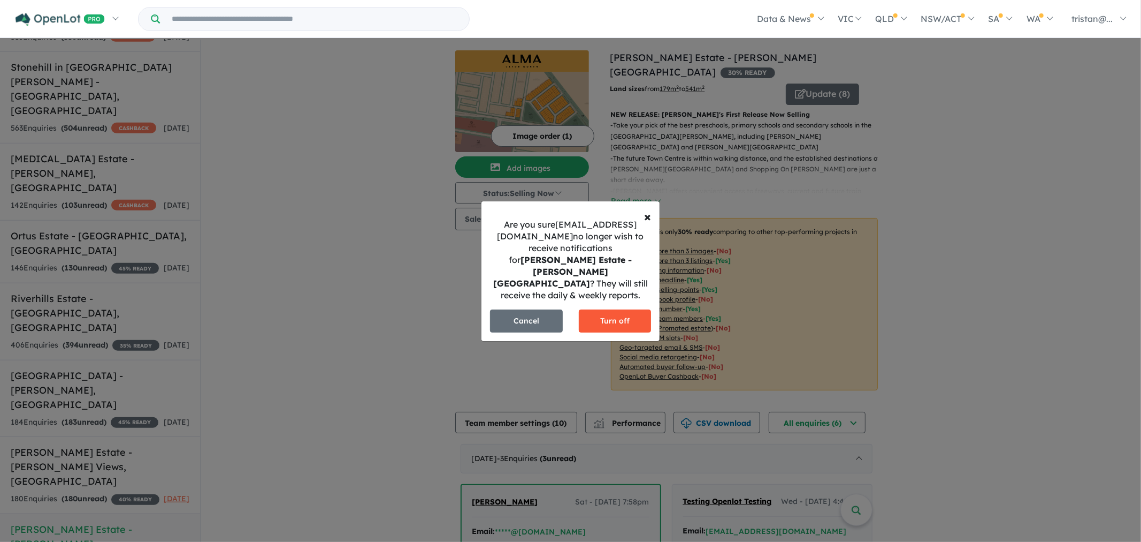
click at [607, 309] on button "Turn off" at bounding box center [615, 320] width 73 height 23
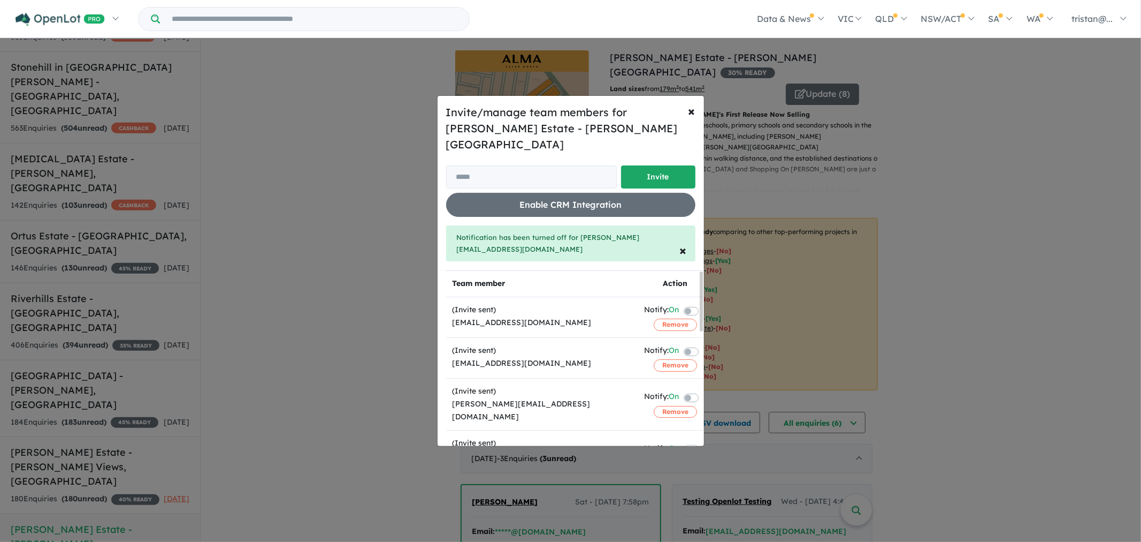
click at [383, 241] on div "Invite/manage team members for Alma Estate - Clyde North Invite Enable CRM Inte…" at bounding box center [570, 271] width 1141 height 542
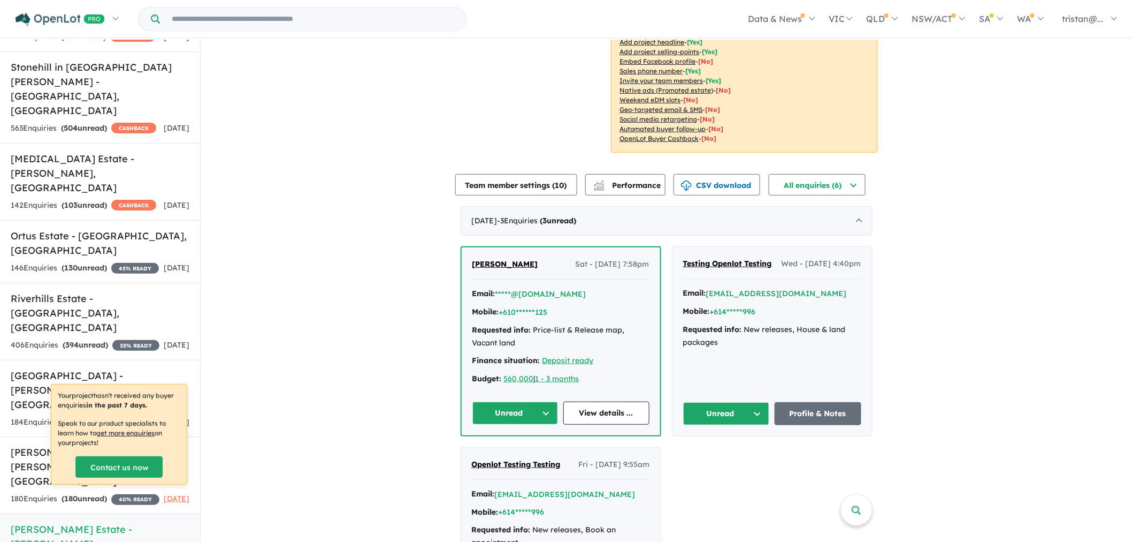
scroll to position [1, 0]
